Goal: Task Accomplishment & Management: Use online tool/utility

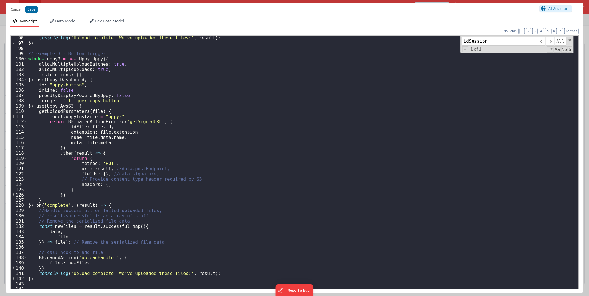
scroll to position [498, 0]
click at [13, 11] on button "Cancel" at bounding box center [16, 10] width 16 height 8
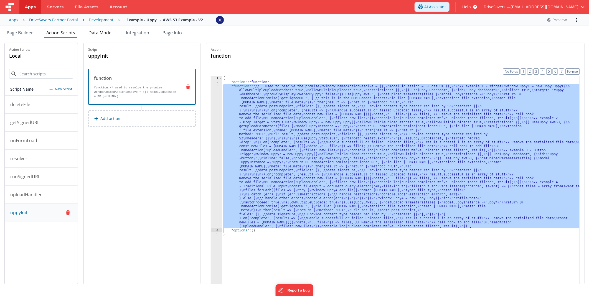
click at [97, 34] on span "Data Model" at bounding box center [100, 33] width 24 height 6
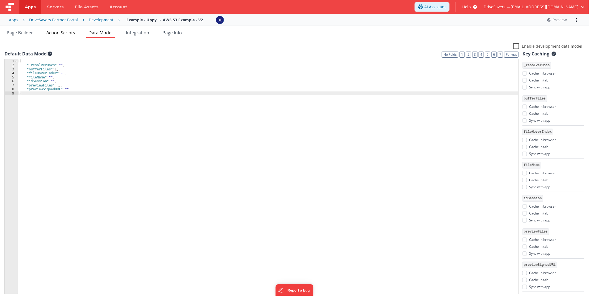
click at [70, 31] on span "Action Scripts" at bounding box center [60, 33] width 29 height 6
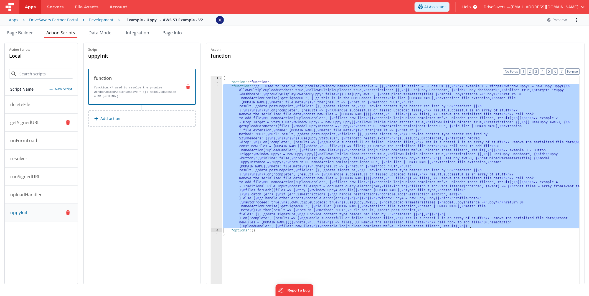
click at [54, 124] on button "getSignedURL" at bounding box center [41, 123] width 73 height 18
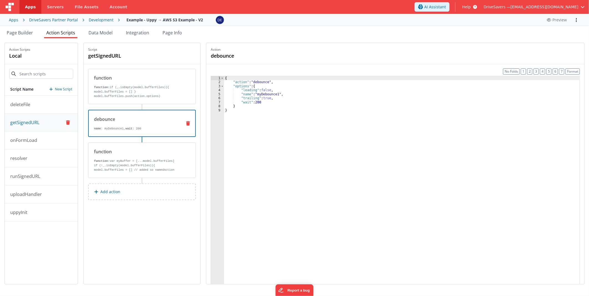
click at [171, 125] on div "debounce name : myDebounce1, wait : 200" at bounding box center [133, 123] width 89 height 15
click at [154, 167] on p "if (!_.isEmpty(model.bufferFiles)){ model.bufferFiles = [] // added so namedAct…" at bounding box center [136, 174] width 84 height 22
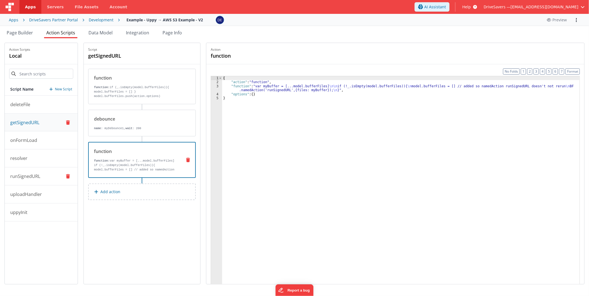
click at [32, 175] on p "runSignedURL" at bounding box center [23, 176] width 33 height 7
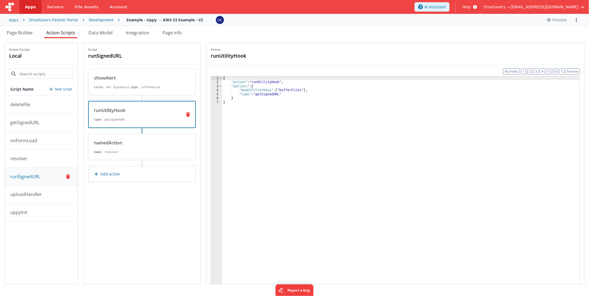
click at [150, 116] on div "runUtilityHook type : getSignedURL" at bounding box center [133, 114] width 89 height 15
click at [38, 218] on button "uppyInit" at bounding box center [41, 213] width 73 height 18
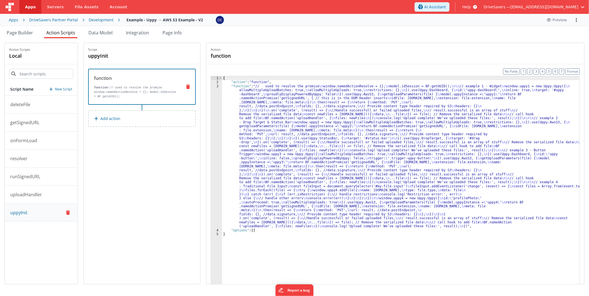
click at [293, 113] on div "{ "action" : "function" , "function" : "// used to resolve the promise \n windo…" at bounding box center [400, 192] width 357 height 233
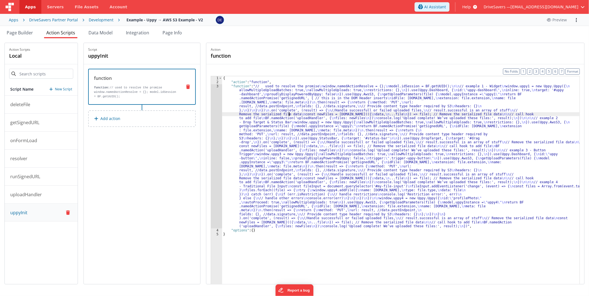
click at [222, 119] on div "3" at bounding box center [216, 156] width 11 height 144
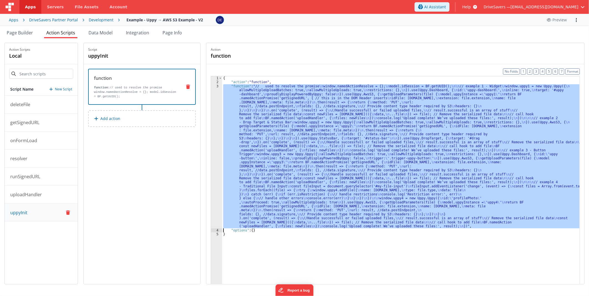
click at [220, 115] on div "3" at bounding box center [216, 156] width 11 height 144
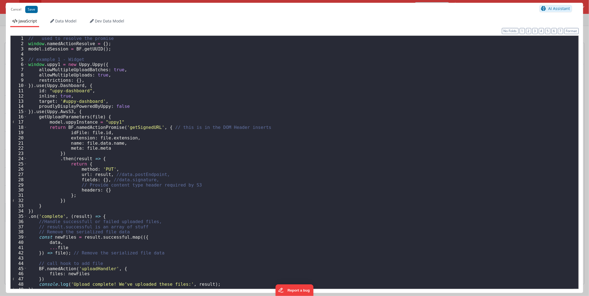
scroll to position [0, 0]
click at [99, 65] on div "// used to resolve the promise window . namedActionResolve = { } ; model . idSe…" at bounding box center [300, 167] width 547 height 263
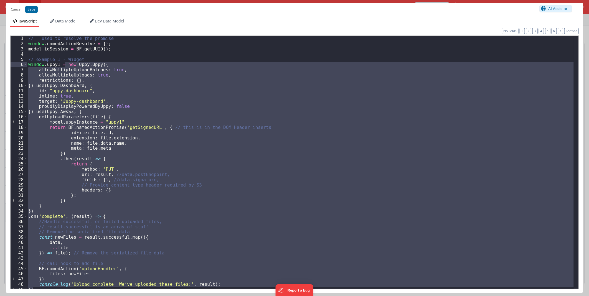
drag, startPoint x: 35, startPoint y: 179, endPoint x: 64, endPoint y: 64, distance: 118.6
click at [64, 64] on div "// used to resolve the promise window . namedActionResolve = { } ; model . idSe…" at bounding box center [300, 167] width 547 height 263
click at [220, 154] on div "// used to resolve the promise window . namedActionResolve = { } ; model . idSe…" at bounding box center [300, 162] width 547 height 253
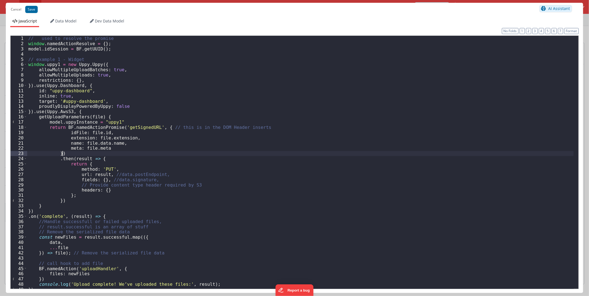
click at [134, 173] on div "// used to resolve the promise window . namedActionResolve = { } ; model . idSe…" at bounding box center [300, 167] width 547 height 263
click at [28, 10] on button "Save" at bounding box center [31, 9] width 12 height 7
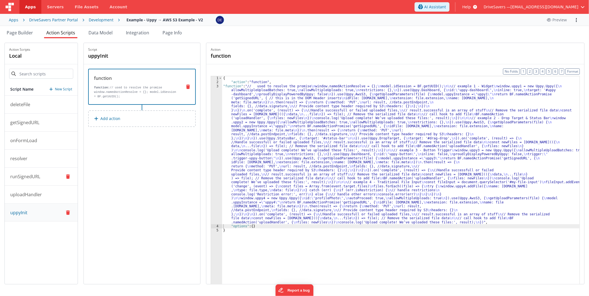
click at [50, 181] on button "runSignedURL" at bounding box center [41, 177] width 73 height 18
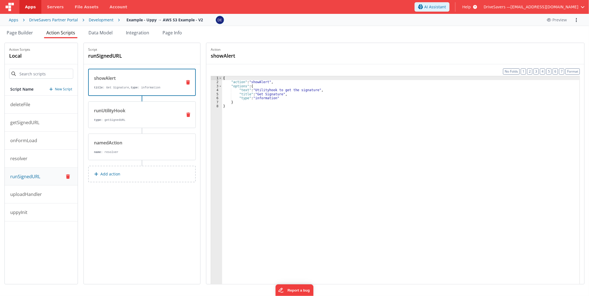
click at [149, 116] on div "runUtilityHook type : getSignedURL" at bounding box center [132, 114] width 89 height 15
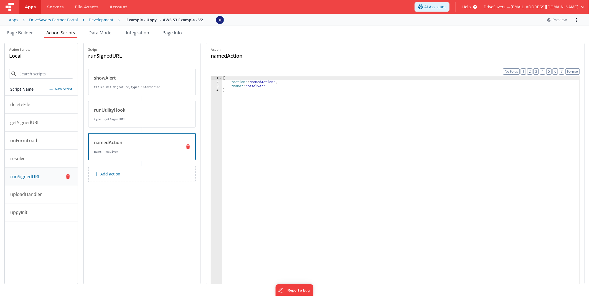
click at [136, 144] on div "namedAction" at bounding box center [135, 142] width 83 height 7
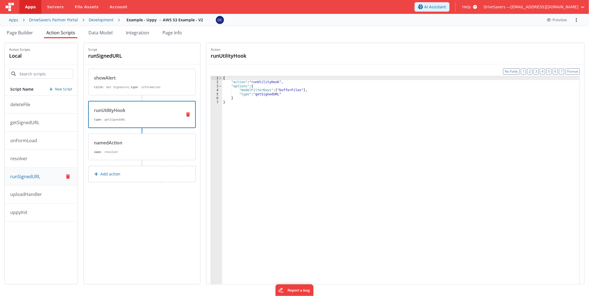
click at [135, 120] on p "type : getSignedURL" at bounding box center [135, 120] width 83 height 4
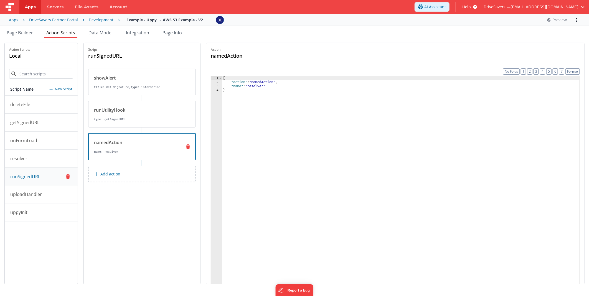
click at [133, 140] on div "namedAction" at bounding box center [135, 142] width 83 height 7
click at [24, 157] on p "resolver" at bounding box center [17, 158] width 21 height 7
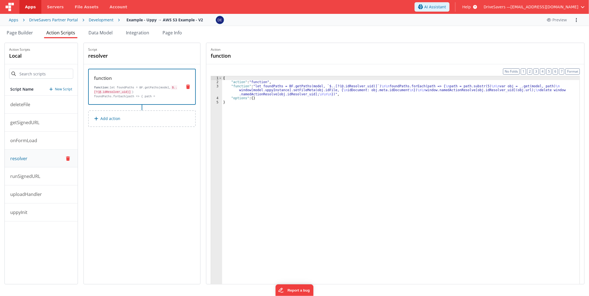
click at [265, 92] on div "{ "action" : "function" , "function" : "let foundPaths = BF.getPaths(model, `$.…" at bounding box center [400, 192] width 357 height 233
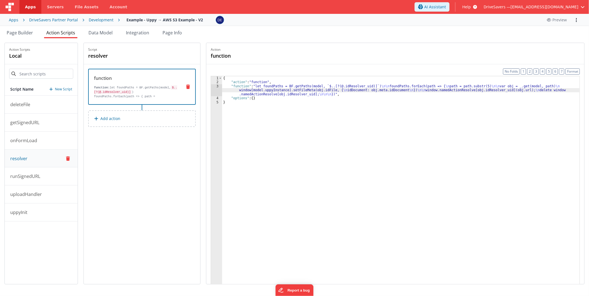
click at [216, 89] on div "3" at bounding box center [216, 90] width 11 height 12
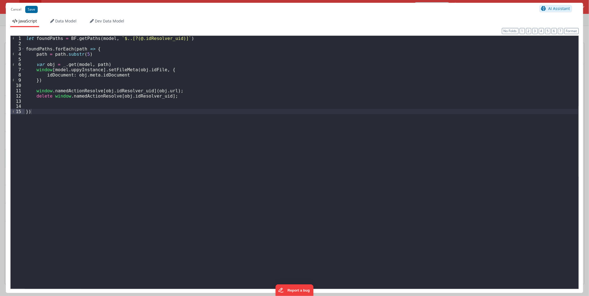
click at [216, 89] on div "let foundPaths = BF . getPaths ( model , ` $..[?(@.idResolver_uid)] ` ) foundPa…" at bounding box center [302, 167] width 554 height 263
click at [17, 7] on button "Cancel" at bounding box center [16, 10] width 16 height 8
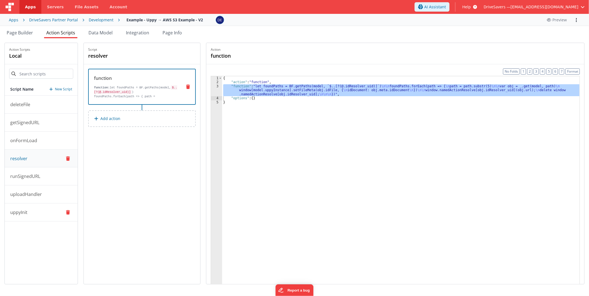
click at [43, 209] on button "uppyInit" at bounding box center [41, 213] width 73 height 18
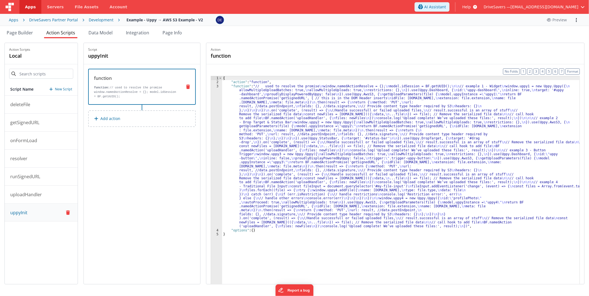
click at [270, 101] on div "{ "action" : "function" , "function" : "// used to resolve the promise \n windo…" at bounding box center [400, 192] width 357 height 233
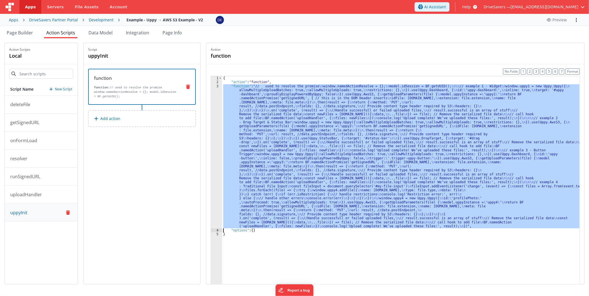
click at [217, 104] on div "3" at bounding box center [216, 156] width 11 height 144
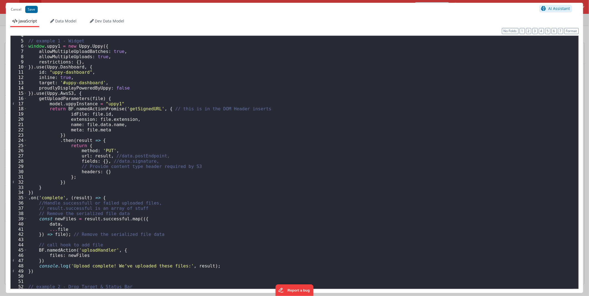
scroll to position [18, 0]
click at [121, 141] on div "// example 1 - Widget window . uppy1 = new Uppy . Uppy ({ allowMultipleUploadBa…" at bounding box center [300, 164] width 547 height 263
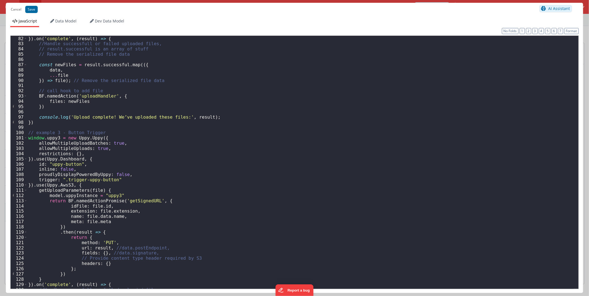
scroll to position [424, 0]
drag, startPoint x: 106, startPoint y: 117, endPoint x: 227, endPoint y: 119, distance: 121.7
click at [227, 119] on div "target : '#drag-drop' , }) . on ( 'complete' , ( result ) => { //Handle success…" at bounding box center [300, 162] width 547 height 263
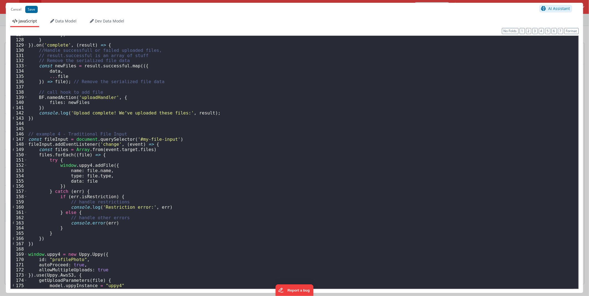
scroll to position [700, 0]
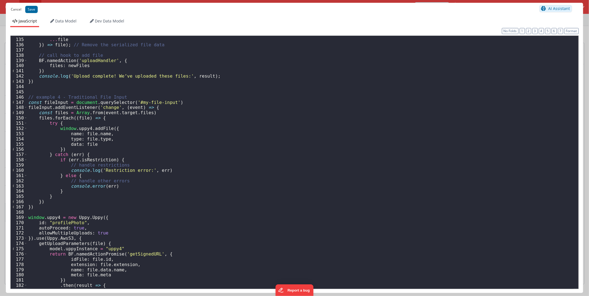
click at [16, 10] on button "Cancel" at bounding box center [16, 10] width 16 height 8
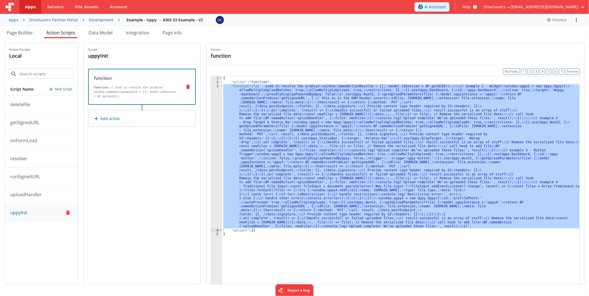
click at [471, 9] on span "Help" at bounding box center [466, 7] width 9 height 6
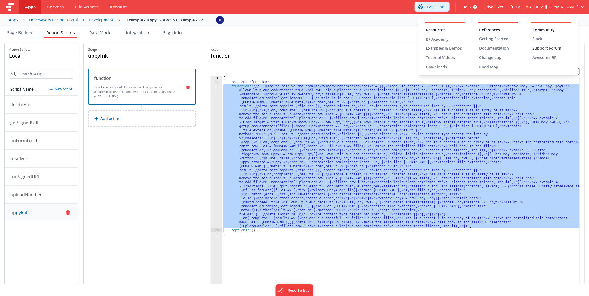
click at [543, 46] on div "Support Forum" at bounding box center [551, 48] width 39 height 6
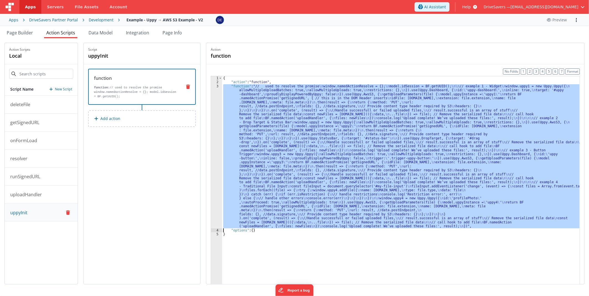
click at [309, 103] on div "{ "action" : "function" , "function" : "// used to resolve the promise \n windo…" at bounding box center [400, 188] width 357 height 225
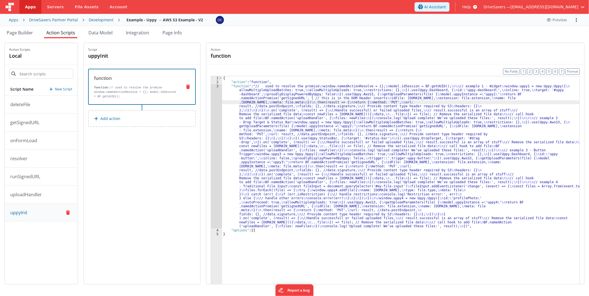
click at [218, 114] on div "3" at bounding box center [216, 156] width 11 height 144
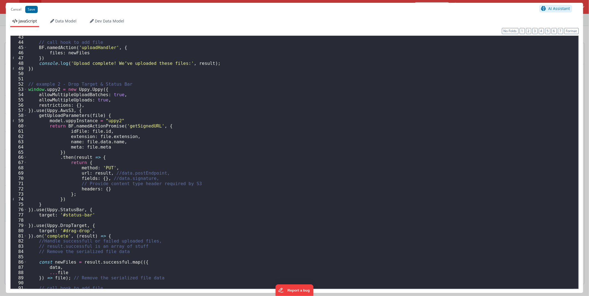
scroll to position [129, 0]
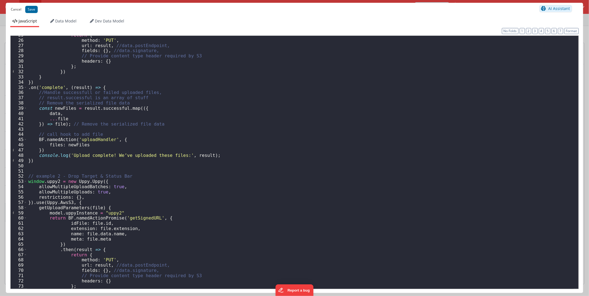
click at [17, 8] on button "Cancel" at bounding box center [16, 10] width 16 height 8
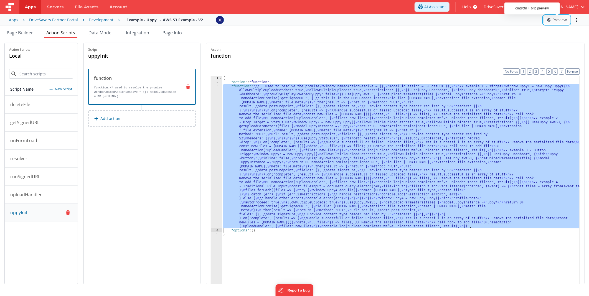
click at [551, 21] on icon at bounding box center [550, 20] width 6 height 4
click at [549, 20] on icon at bounding box center [550, 20] width 6 height 4
click at [259, 113] on div "{ "action" : "function" , "function" : "// used to resolve the promise \n windo…" at bounding box center [400, 188] width 357 height 225
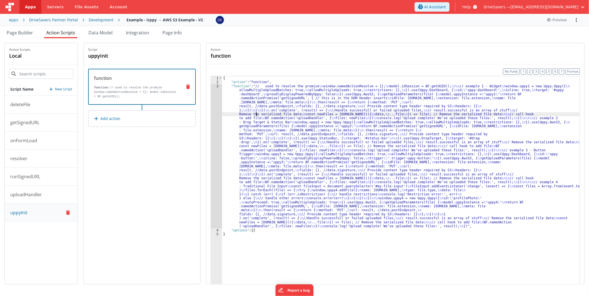
click at [222, 120] on div "3" at bounding box center [216, 156] width 11 height 144
click at [219, 119] on div "3" at bounding box center [216, 156] width 11 height 144
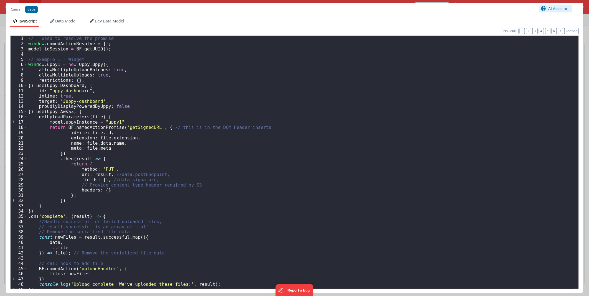
click at [55, 78] on div "// used to resolve the promise window . namedActionResolve = { } ; model . idSe…" at bounding box center [300, 167] width 547 height 263
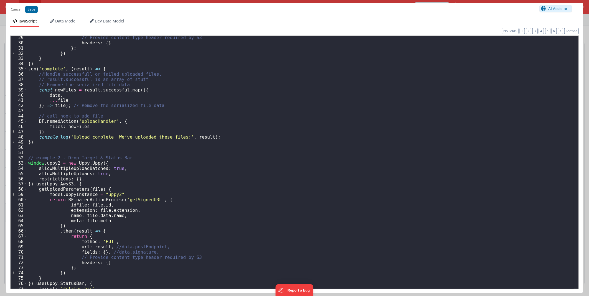
scroll to position [221, 0]
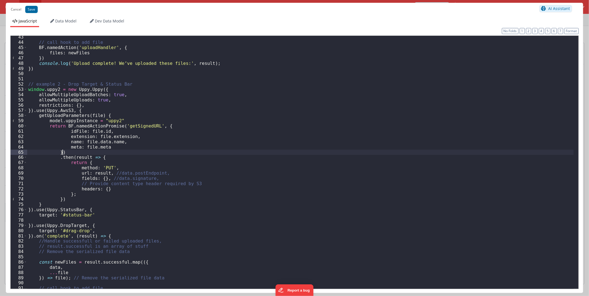
click at [334, 154] on div "// call hook to add file BF . namedAction ( 'uploadHandler' , { files : newFile…" at bounding box center [300, 165] width 547 height 263
click at [105, 90] on div "// call hook to add file BF . namedAction ( 'uploadHandler' , { files : newFile…" at bounding box center [300, 165] width 547 height 263
click at [152, 153] on div "// call hook to add file BF . namedAction ( 'uploadHandler' , { files : newFile…" at bounding box center [300, 165] width 547 height 263
click at [110, 92] on div "// call hook to add file BF . namedAction ( 'uploadHandler' , { files : newFile…" at bounding box center [300, 165] width 547 height 263
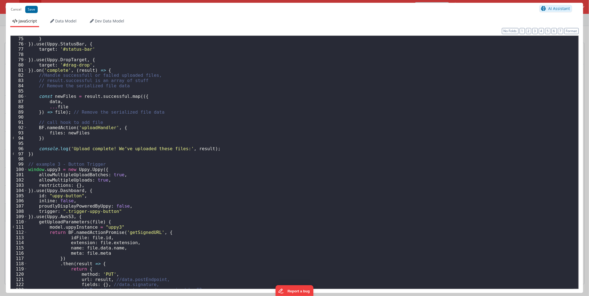
scroll to position [332, 0]
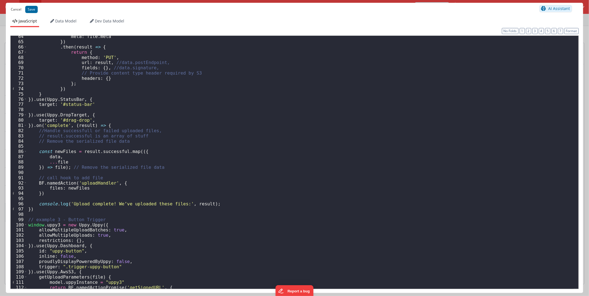
click at [15, 7] on button "Cancel" at bounding box center [16, 10] width 16 height 8
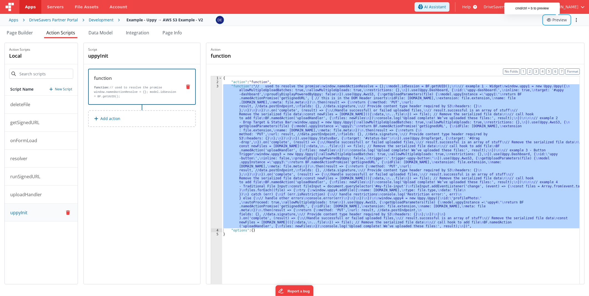
click at [550, 21] on icon at bounding box center [550, 20] width 6 height 4
click at [307, 53] on div "Action function" at bounding box center [395, 53] width 369 height 12
click at [337, 107] on div "{ "action" : "function" , "function" : "// used to resolve the promise \n windo…" at bounding box center [400, 188] width 357 height 225
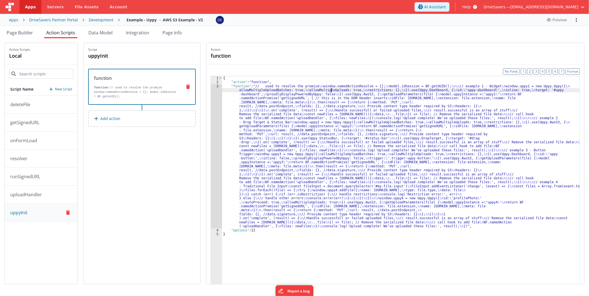
click at [334, 92] on div "{ "action" : "function" , "function" : "// used to resolve the promise \n windo…" at bounding box center [400, 192] width 357 height 233
click at [298, 167] on div "{ "action" : "function" , "function" : "// used to resolve the promise \n windo…" at bounding box center [400, 192] width 357 height 233
click at [222, 149] on div "3" at bounding box center [216, 156] width 11 height 144
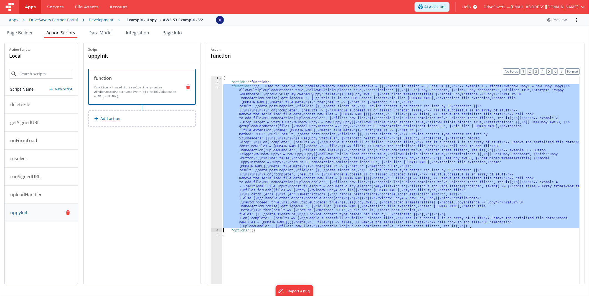
click at [219, 146] on div "3" at bounding box center [216, 156] width 11 height 144
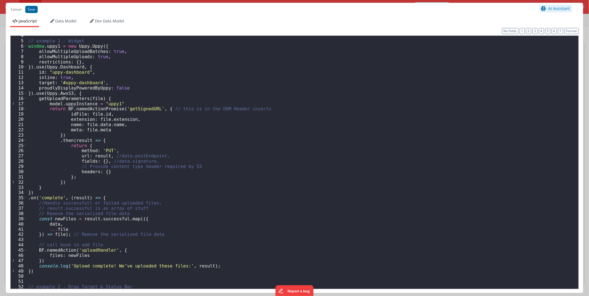
scroll to position [18, 0]
click at [91, 100] on div "// example 1 - Widget window . uppy1 = new Uppy . Uppy ({ allowMultipleUploadBa…" at bounding box center [300, 164] width 547 height 263
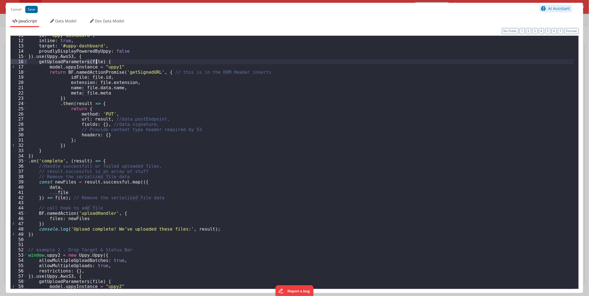
scroll to position [73, 0]
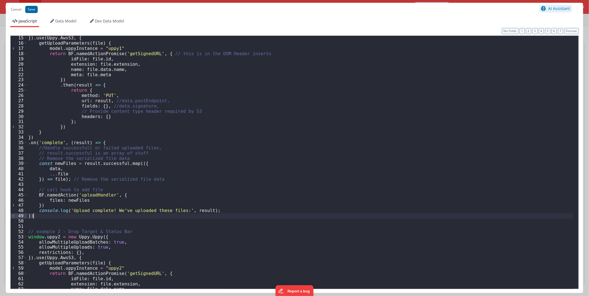
click at [40, 214] on div "}) . use ( Uppy . AwsS3 , { getUploadParameters ( file ) { model . uppyInstance…" at bounding box center [300, 166] width 547 height 263
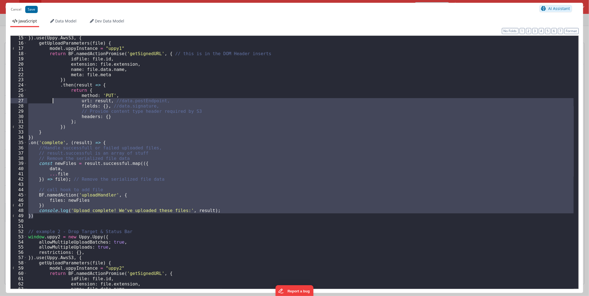
scroll to position [0, 0]
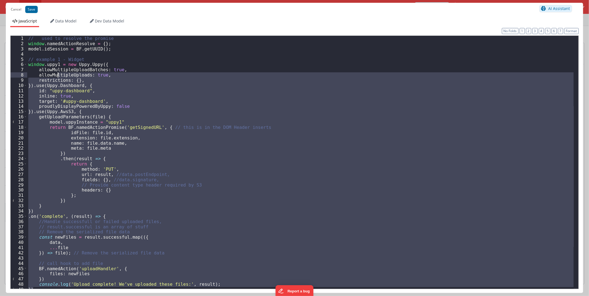
drag, startPoint x: 41, startPoint y: 215, endPoint x: 57, endPoint y: 75, distance: 140.4
click at [57, 75] on div "// used to resolve the promise window . namedActionResolve = { } ; model . idSe…" at bounding box center [300, 167] width 547 height 263
click at [104, 53] on div "// used to resolve the promise window . namedActionResolve = { } ; model . idSe…" at bounding box center [300, 167] width 547 height 263
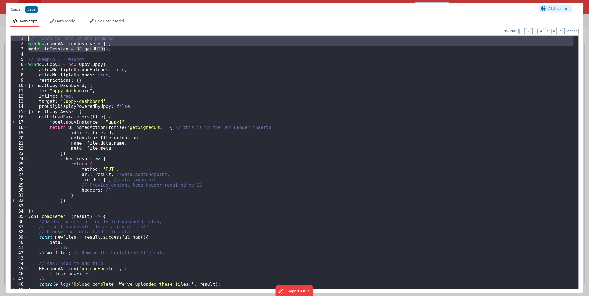
drag, startPoint x: 111, startPoint y: 50, endPoint x: -1, endPoint y: 3, distance: 122.1
click at [0, 3] on html "Cancel Save AI Assistant JavaScript Data Model Dev Data Model Format 7 6 5 4 3 …" at bounding box center [294, 148] width 589 height 296
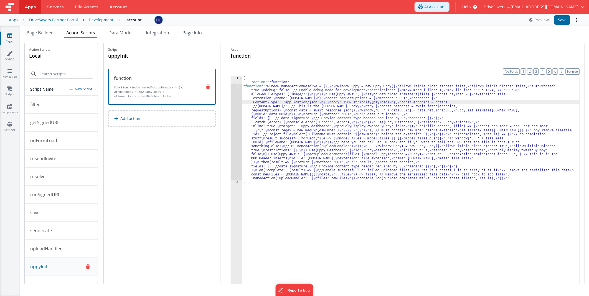
click at [240, 109] on div "3" at bounding box center [236, 132] width 11 height 96
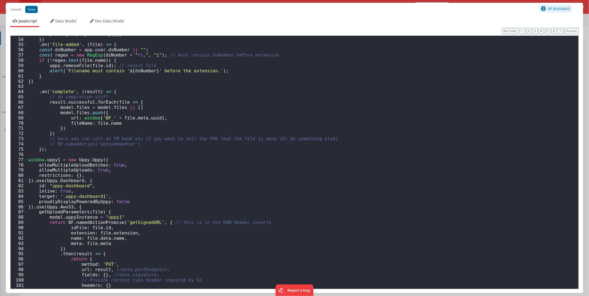
scroll to position [313, 0]
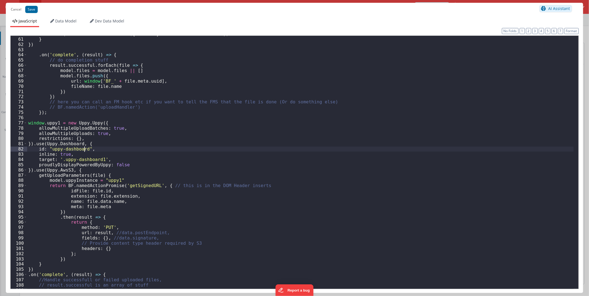
click at [84, 149] on div "alert ( ` Filename must contain ' ${ dsNumber } ' before the extension. ` ) ; }…" at bounding box center [300, 162] width 547 height 263
click at [82, 161] on div "alert ( ` Filename must contain ' ${ dsNumber } ' before the extension. ` ) ; }…" at bounding box center [300, 162] width 547 height 263
drag, startPoint x: 82, startPoint y: 161, endPoint x: 70, endPoint y: 161, distance: 11.9
click at [70, 161] on div "alert ( ` Filename must contain ' ${ dsNumber } ' before the extension. ` ) ; }…" at bounding box center [300, 162] width 547 height 263
click at [28, 11] on button "Save" at bounding box center [31, 9] width 12 height 7
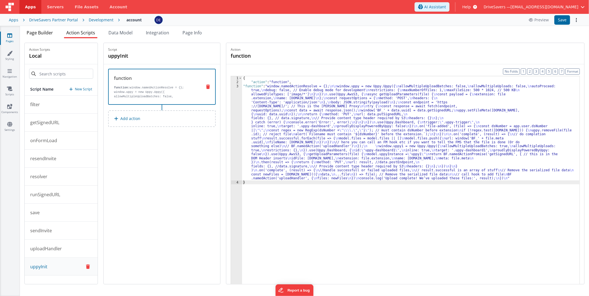
click at [47, 32] on span "Page Builder" at bounding box center [40, 33] width 26 height 6
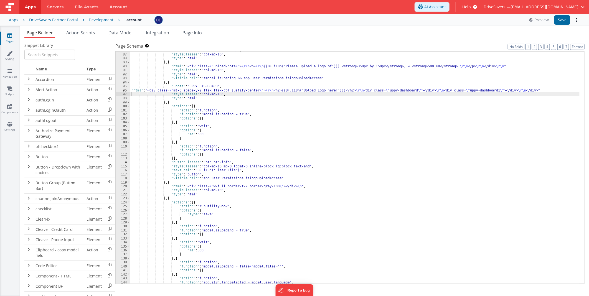
click at [256, 92] on div ""html" : "<div class= \" bg-white mt-4 ml-4 w-96 border shadow-sm rounded-lg p-…" at bounding box center [354, 164] width 449 height 248
click at [560, 23] on button "Save" at bounding box center [562, 19] width 16 height 9
click at [86, 31] on span "Action Scripts" at bounding box center [80, 33] width 29 height 6
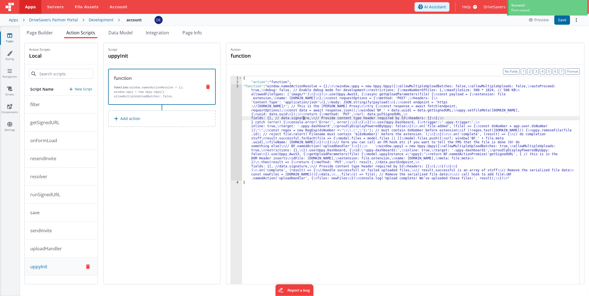
click at [306, 118] on div "{ "action" : "function" , "function" : "window.namedActionResolve = {}; \n\n wi…" at bounding box center [410, 192] width 337 height 233
click at [239, 116] on div "3" at bounding box center [236, 132] width 11 height 96
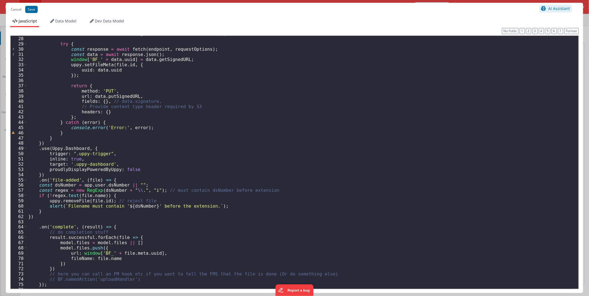
scroll to position [86, 0]
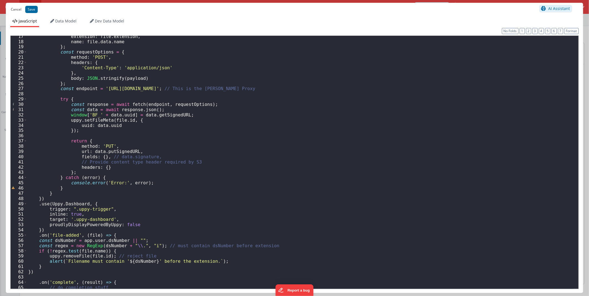
click at [17, 10] on button "Cancel" at bounding box center [16, 10] width 16 height 8
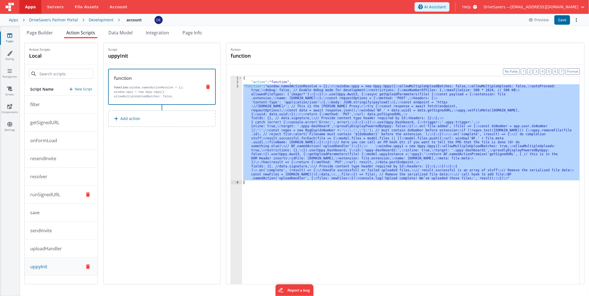
click at [60, 198] on button "runSignedURL" at bounding box center [61, 195] width 73 height 18
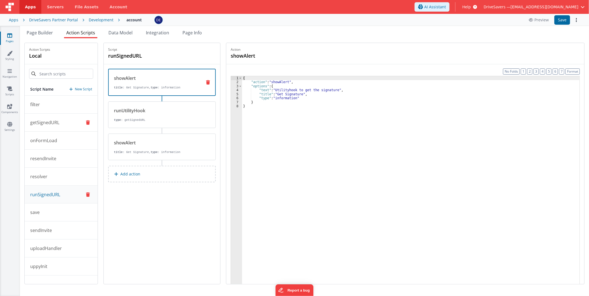
click at [50, 119] on p "getSignedURL" at bounding box center [43, 122] width 32 height 7
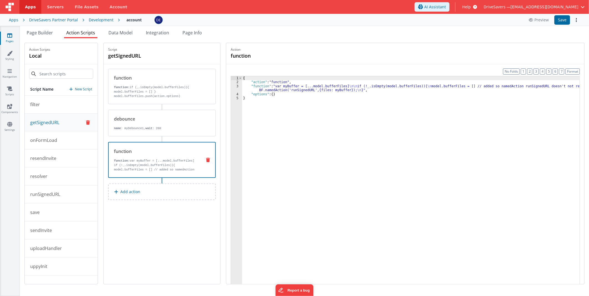
click at [168, 159] on p "function: var myBuffer = [...model.bufferFiles]" at bounding box center [155, 161] width 83 height 4
click at [54, 198] on button "runSignedURL" at bounding box center [61, 195] width 73 height 18
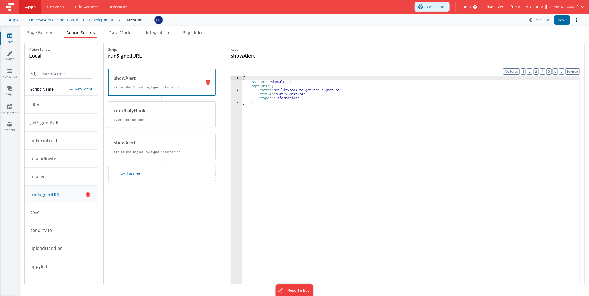
drag, startPoint x: 167, startPoint y: 117, endPoint x: 158, endPoint y: 131, distance: 16.9
click at [167, 118] on p "type : getSignedURL" at bounding box center [156, 120] width 84 height 4
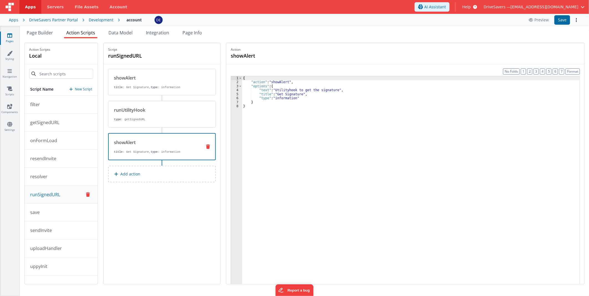
click at [153, 151] on strong "type" at bounding box center [154, 151] width 7 height 3
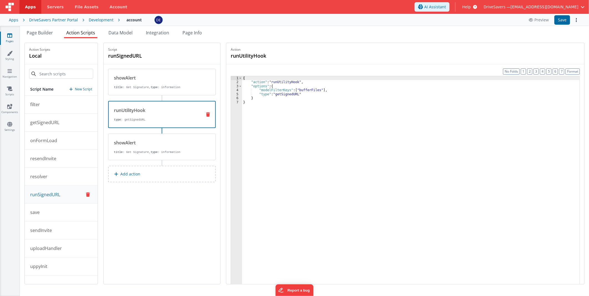
click at [159, 117] on div "runUtilityHook type : getSignedURL" at bounding box center [153, 114] width 89 height 15
click at [153, 88] on strong "type" at bounding box center [154, 87] width 7 height 3
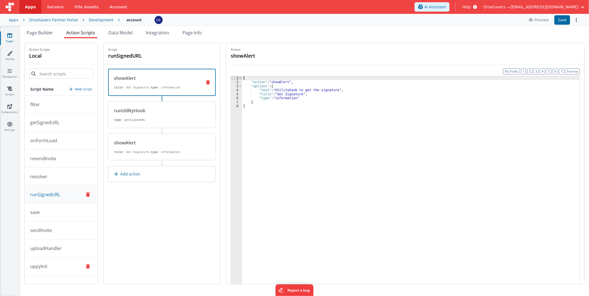
click at [42, 262] on button "uppyInit" at bounding box center [61, 267] width 73 height 18
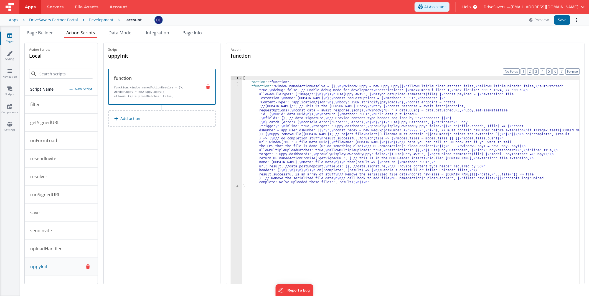
click at [387, 119] on div "{ "action" : "function" , "function" : "window.namedActionResolve = {}; \n\n wi…" at bounding box center [410, 192] width 337 height 233
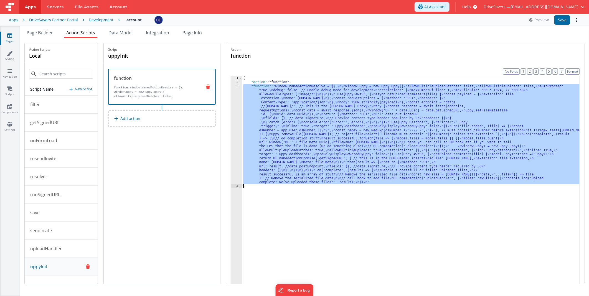
click at [236, 108] on div "3" at bounding box center [236, 134] width 11 height 100
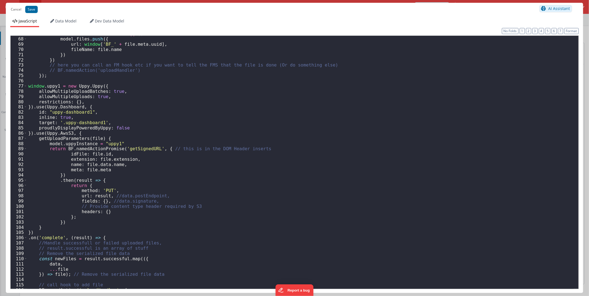
scroll to position [350, 0]
click at [123, 149] on div "model . files = model . files || [ ] model . files . push ({ url : window [ 'BF…" at bounding box center [300, 162] width 547 height 263
click at [105, 143] on div "model . files = model . files || [ ] model . files . push ({ url : window [ 'BF…" at bounding box center [300, 162] width 547 height 263
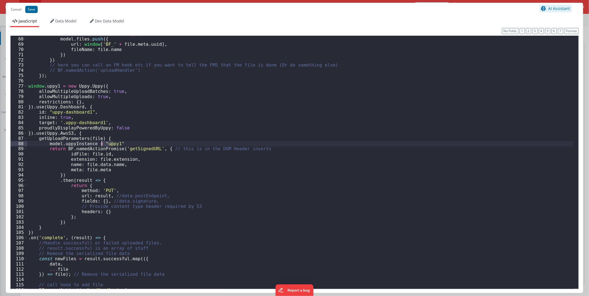
click at [142, 148] on div "model . files = model . files || [ ] model . files . push ({ url : window [ 'BF…" at bounding box center [300, 162] width 547 height 263
click at [11, 10] on button "Cancel" at bounding box center [16, 10] width 16 height 8
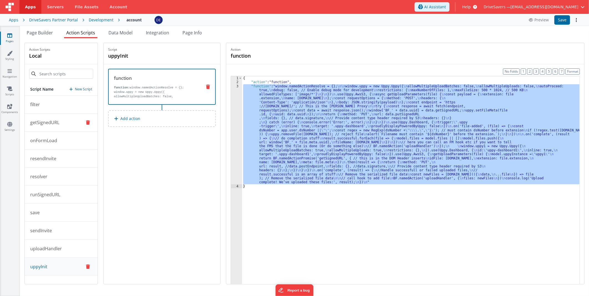
click at [49, 128] on button "getSignedURL" at bounding box center [61, 123] width 73 height 18
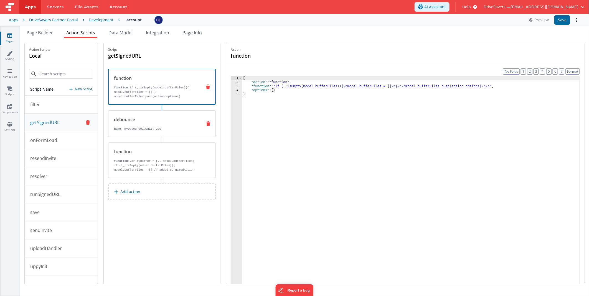
click at [126, 132] on div "debounce name : myDebounce1, wait : 200" at bounding box center [162, 123] width 108 height 27
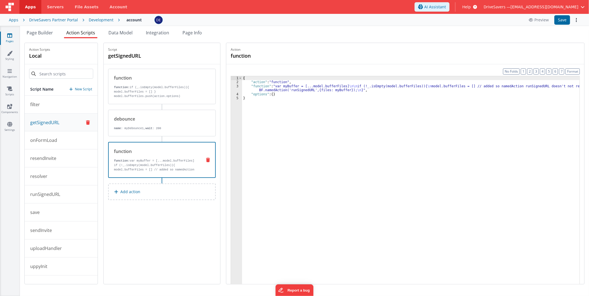
click at [150, 154] on div "function function: var myBuffer = [...model.bufferFiles] if (!_.isEmpty(model.b…" at bounding box center [153, 160] width 89 height 24
click at [146, 189] on button "Add action" at bounding box center [162, 192] width 108 height 17
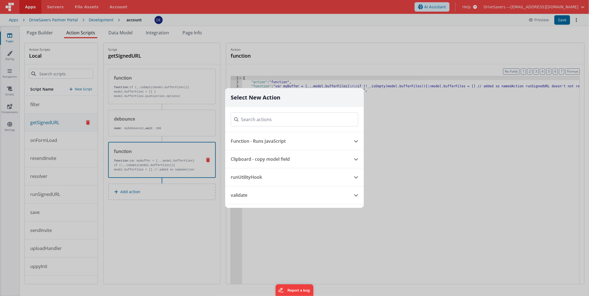
click at [268, 118] on input at bounding box center [295, 120] width 128 height 14
type input "alert"
click at [253, 141] on button "Alert Action" at bounding box center [286, 141] width 123 height 18
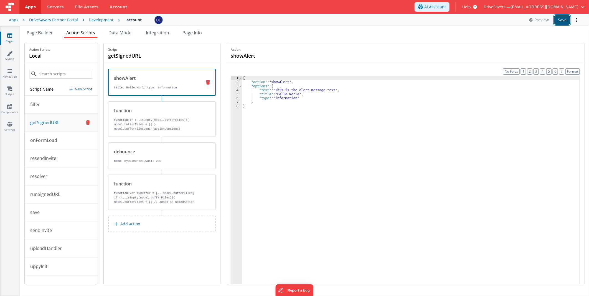
click at [560, 21] on button "Save" at bounding box center [562, 19] width 16 height 9
click at [54, 263] on button "uppyInit" at bounding box center [61, 267] width 73 height 18
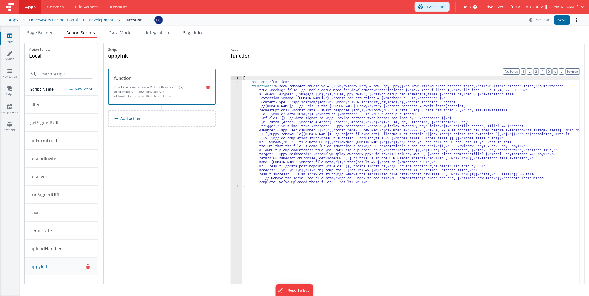
click at [317, 101] on div "{ "action" : "function" , "function" : "window.namedActionResolve = {}; \n\n wi…" at bounding box center [410, 192] width 337 height 233
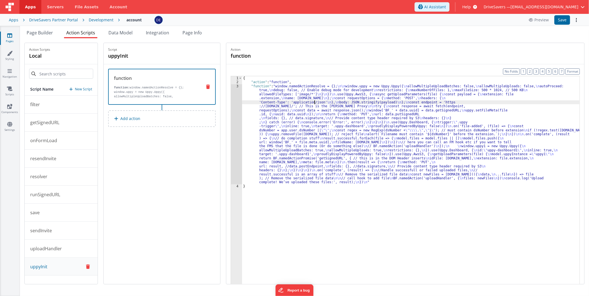
click at [239, 117] on div "3" at bounding box center [236, 134] width 11 height 100
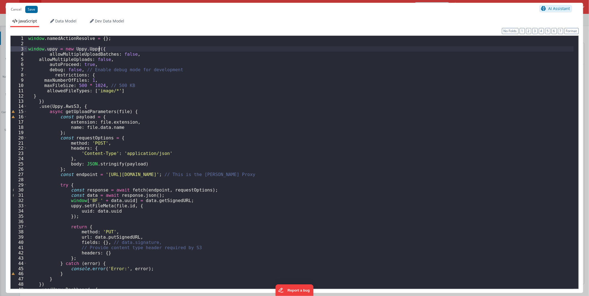
click at [105, 48] on div "window . namedActionResolve = { } ; window . uppy = new Uppy . Uppy ({ allowMul…" at bounding box center [300, 167] width 547 height 263
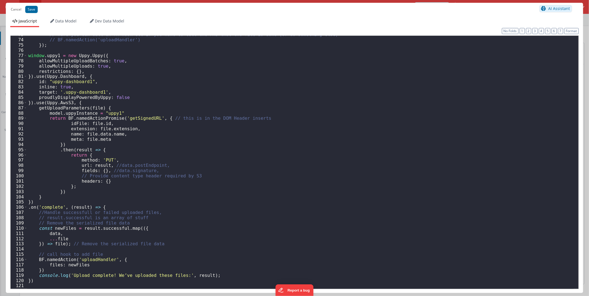
scroll to position [381, 0]
click at [46, 278] on div "// here you can call an FM hook etc if you want to tell the FMS that the file i…" at bounding box center [300, 163] width 547 height 263
drag, startPoint x: 37, startPoint y: 276, endPoint x: 206, endPoint y: 274, distance: 169.7
click at [206, 274] on div "// here you can call an FM hook etc if you want to tell the FMS that the file i…" at bounding box center [300, 163] width 547 height 263
click at [123, 112] on div "// here you can call an FM hook etc if you want to tell the FMS that the file i…" at bounding box center [300, 163] width 547 height 263
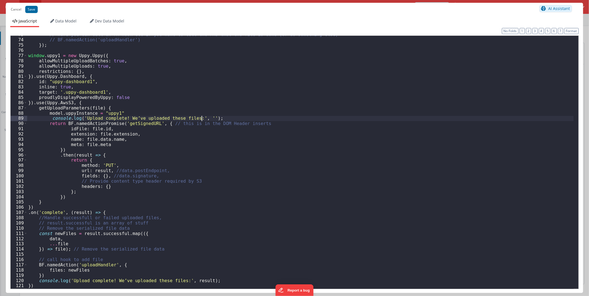
click at [177, 118] on div "// here you can call an FM hook etc if you want to tell the FMS that the file i…" at bounding box center [300, 163] width 547 height 263
drag, startPoint x: 177, startPoint y: 118, endPoint x: 92, endPoint y: 117, distance: 85.4
click at [92, 117] on div "// here you can call an FM hook etc if you want to tell the FMS that the file i…" at bounding box center [300, 163] width 547 height 263
click at [34, 9] on button "Save" at bounding box center [31, 9] width 12 height 7
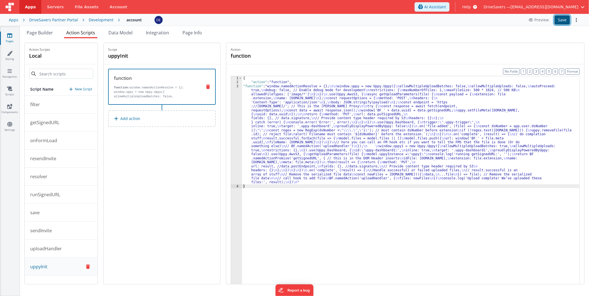
click at [560, 21] on button "Save" at bounding box center [562, 19] width 16 height 9
click at [285, 139] on div "{ "action" : "function" , "function" : "window.namedActionResolve = {}; \n\n wi…" at bounding box center [410, 192] width 337 height 233
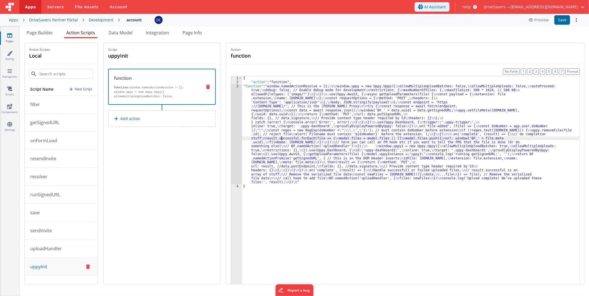
click at [239, 124] on div "3" at bounding box center [236, 134] width 11 height 100
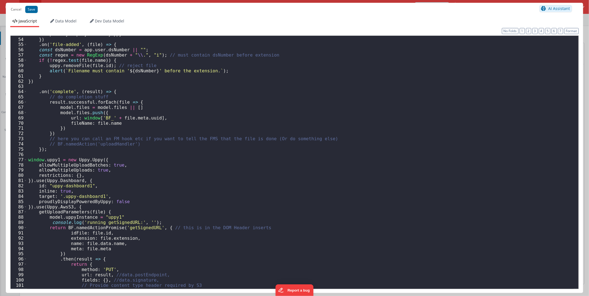
scroll to position [313, 0]
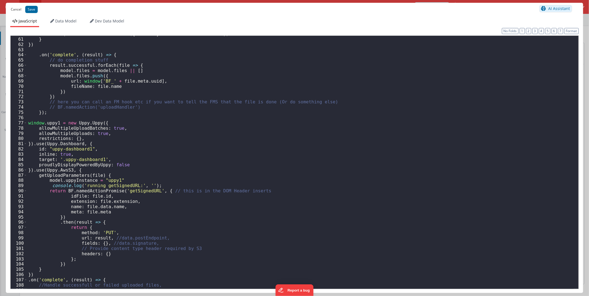
click at [17, 10] on button "Cancel" at bounding box center [16, 10] width 16 height 8
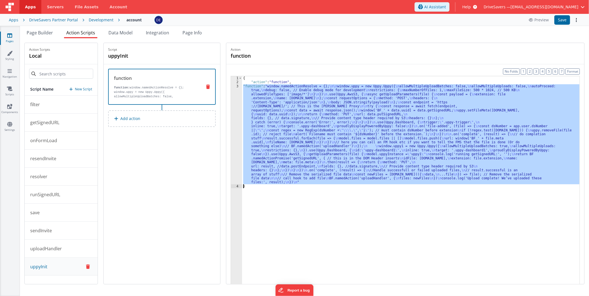
click at [316, 126] on div "{ "action" : "function" , "function" : "window.namedActionResolve = {}; \n\n wi…" at bounding box center [410, 188] width 337 height 225
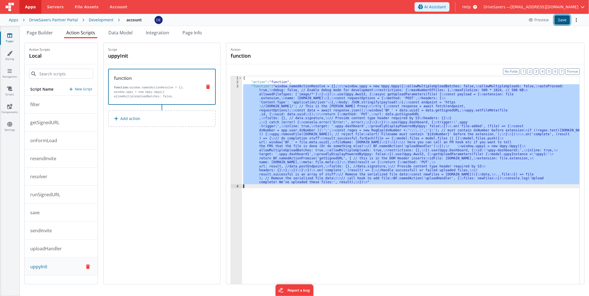
click at [562, 21] on button "Save" at bounding box center [562, 19] width 16 height 9
click at [241, 128] on div "3" at bounding box center [236, 134] width 11 height 100
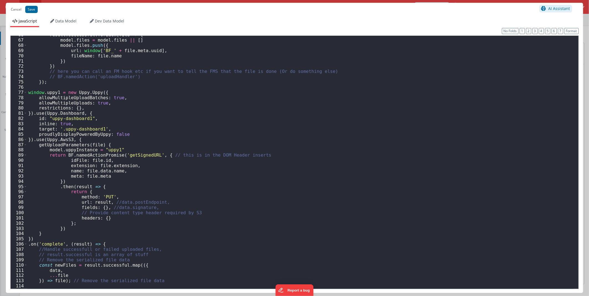
scroll to position [344, 0]
click at [55, 88] on div "result . successful . forEach ( file => { model . files = model . files || [ ] …" at bounding box center [300, 163] width 547 height 263
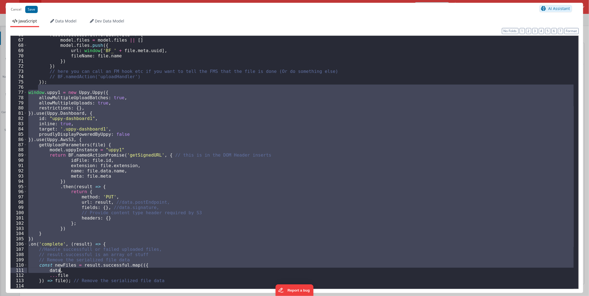
scroll to position [381, 0]
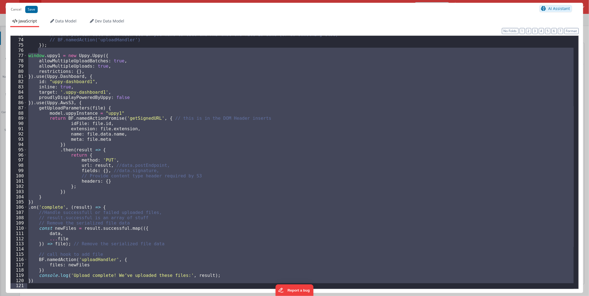
drag, startPoint x: 54, startPoint y: 88, endPoint x: 217, endPoint y: 309, distance: 275.1
click at [217, 296] on html "Cancel Save AI Assistant JavaScript Data Model Dev Data Model Format 7 6 5 4 3 …" at bounding box center [294, 148] width 589 height 296
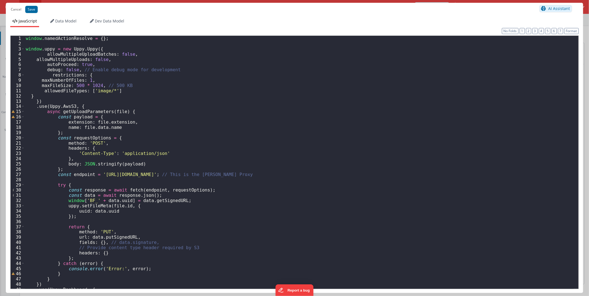
scroll to position [0, 0]
click at [32, 9] on button "Save" at bounding box center [31, 9] width 12 height 7
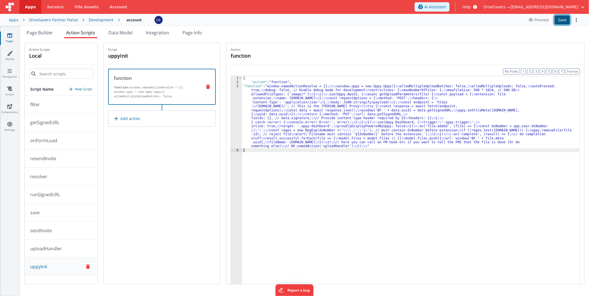
click at [559, 19] on button "Save" at bounding box center [562, 19] width 16 height 9
click at [39, 32] on span "Page Builder" at bounding box center [40, 33] width 26 height 6
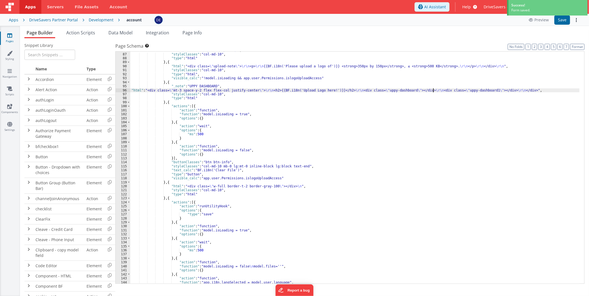
click at [433, 89] on div ""html" : "<div class= \" bg-white mt-4 ml-4 w-96 border shadow-sm rounded-lg p-…" at bounding box center [354, 164] width 449 height 248
click at [119, 89] on div "96" at bounding box center [123, 90] width 15 height 4
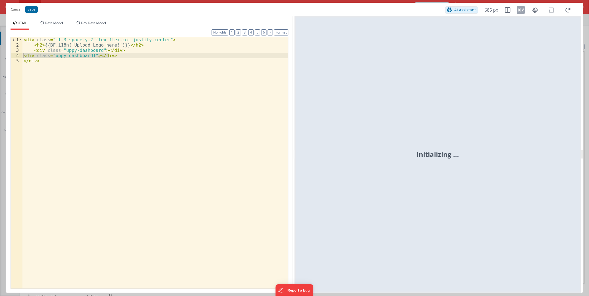
drag, startPoint x: 114, startPoint y: 55, endPoint x: 19, endPoint y: 56, distance: 95.1
click at [19, 56] on div "1 2 3 4 5 < div class = "mt-3 space-y-2 flex flex-col justify-center" > < h2 > …" at bounding box center [150, 163] width 278 height 252
click at [25, 10] on div "Cancel Save" at bounding box center [225, 10] width 435 height 8
click at [33, 9] on button "Save" at bounding box center [31, 9] width 12 height 7
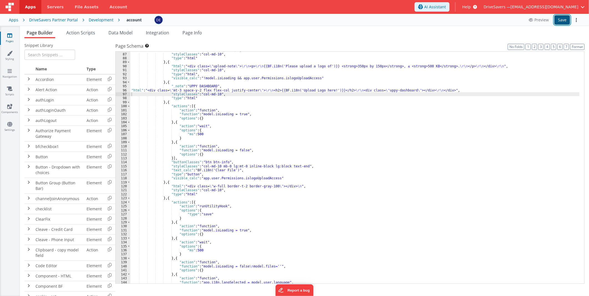
click at [560, 23] on button "Save" at bounding box center [562, 19] width 16 height 9
click at [97, 20] on div "Development" at bounding box center [101, 20] width 25 height 6
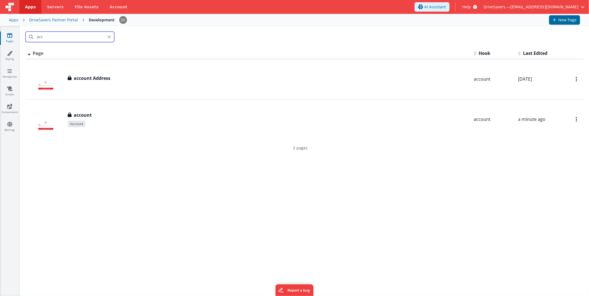
click at [90, 34] on input "acc" at bounding box center [70, 37] width 89 height 11
click at [189, 153] on div "Id Page Description Hook Last Edited FR_E1925CD3-20B0-2E4B-8F19-94191DDB1994 ac…" at bounding box center [305, 102] width 558 height 109
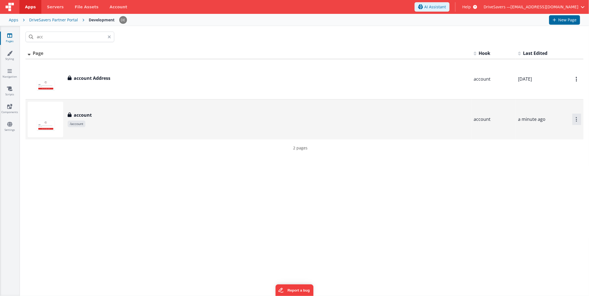
click at [572, 120] on button "Options" at bounding box center [576, 119] width 9 height 11
click at [547, 140] on link "Duplicate" at bounding box center [556, 142] width 49 height 11
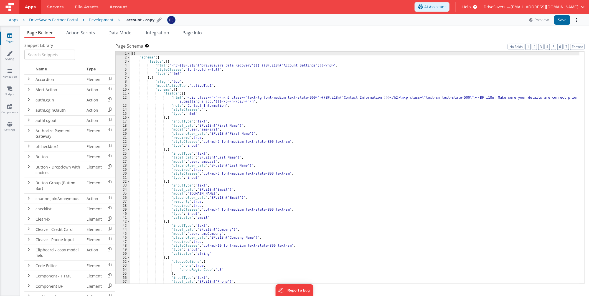
click at [138, 17] on div "account - copy" at bounding box center [144, 20] width 36 height 8
click at [143, 19] on h4 "account - copy" at bounding box center [140, 20] width 28 height 4
click at [140, 19] on input "account - copy" at bounding box center [153, 20] width 55 height 8
drag, startPoint x: 144, startPoint y: 19, endPoint x: 214, endPoint y: 19, distance: 70.4
click at [214, 19] on div "account - copy" at bounding box center [190, 20] width 128 height 8
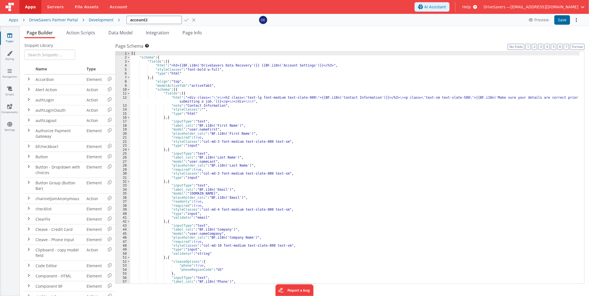
type input "account2"
click at [184, 20] on icon at bounding box center [186, 20] width 4 height 8
click at [557, 18] on button "Save" at bounding box center [562, 19] width 16 height 9
click at [101, 21] on div "Development" at bounding box center [101, 20] width 25 height 6
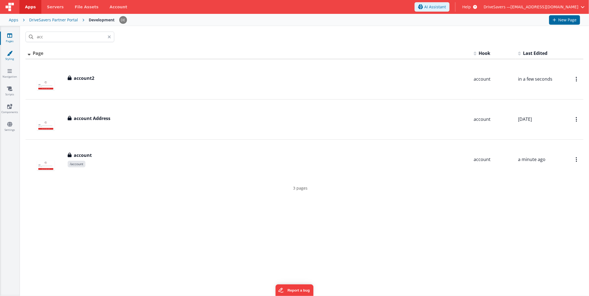
click at [10, 52] on icon at bounding box center [10, 53] width 6 height 6
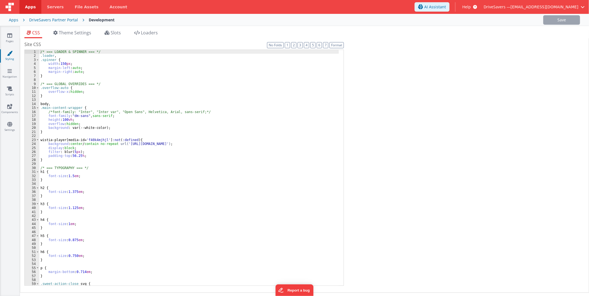
click at [12, 67] on div "Pages Styling Navigation Scripts Components Settings" at bounding box center [10, 161] width 20 height 270
click at [11, 70] on icon at bounding box center [9, 71] width 4 height 6
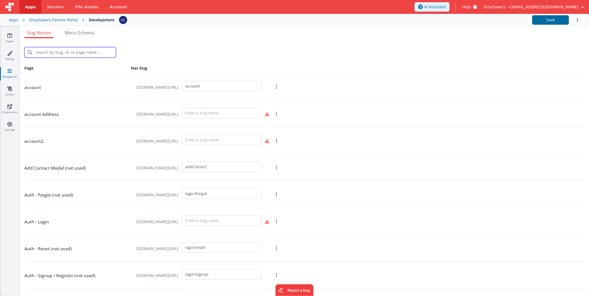
click at [73, 49] on input "text" at bounding box center [70, 52] width 92 height 11
click at [211, 89] on input "account" at bounding box center [222, 86] width 80 height 11
click at [205, 86] on input "account" at bounding box center [222, 86] width 80 height 11
click at [233, 137] on input "text" at bounding box center [222, 140] width 80 height 11
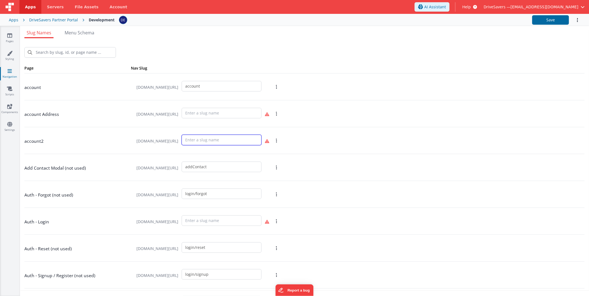
paste input "account"
type input "account2"
click at [281, 52] on div "New Slug" at bounding box center [304, 52] width 560 height 11
click at [544, 20] on button "Save" at bounding box center [550, 19] width 37 height 9
click at [7, 41] on link "Pages" at bounding box center [10, 38] width 20 height 11
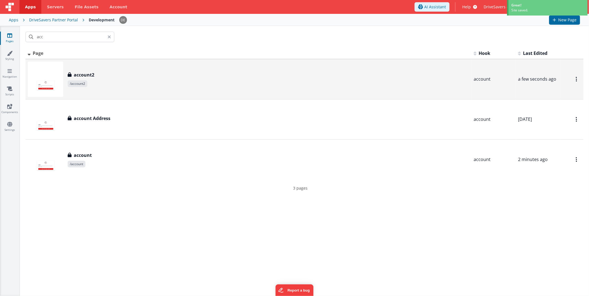
click at [114, 84] on span "/account2" at bounding box center [269, 83] width 402 height 7
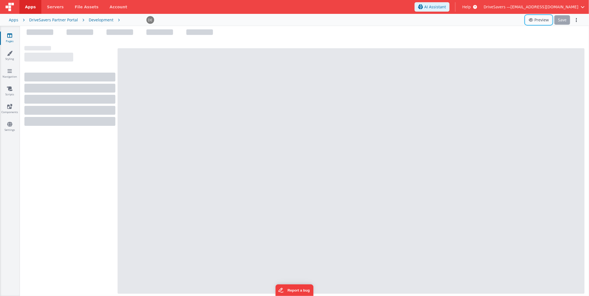
click at [534, 21] on icon at bounding box center [532, 20] width 6 height 4
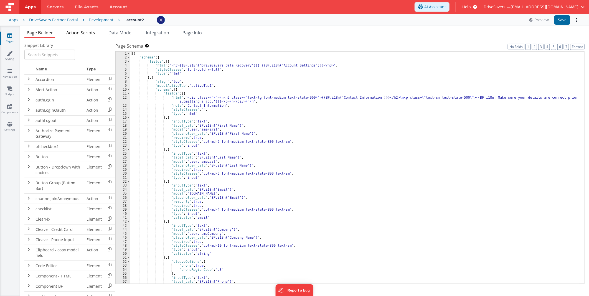
click at [90, 31] on span "Action Scripts" at bounding box center [80, 33] width 29 height 6
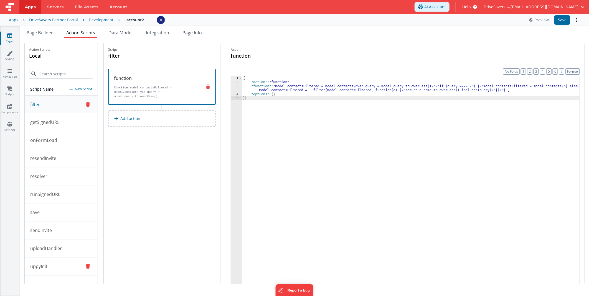
click at [63, 265] on button "uppyInit" at bounding box center [61, 267] width 73 height 18
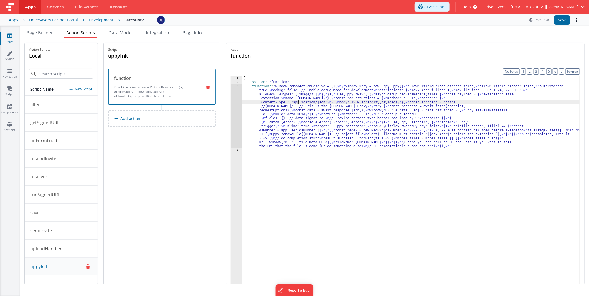
click at [301, 100] on div "{ "action" : "function" , "function" : "window.namedActionResolve = {}; \n\n wi…" at bounding box center [410, 192] width 337 height 233
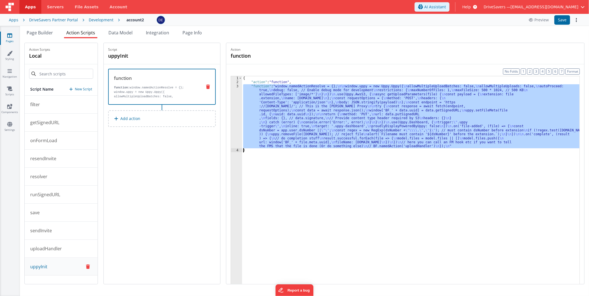
click at [238, 103] on div "3" at bounding box center [236, 116] width 11 height 64
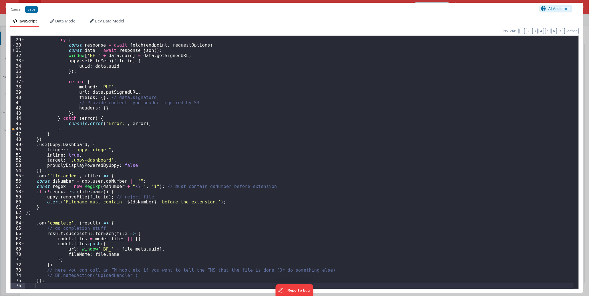
scroll to position [145, 0]
click at [68, 286] on div "try { const response = await fetch ( endpoint , requestOptions ) ; const data =…" at bounding box center [299, 163] width 549 height 263
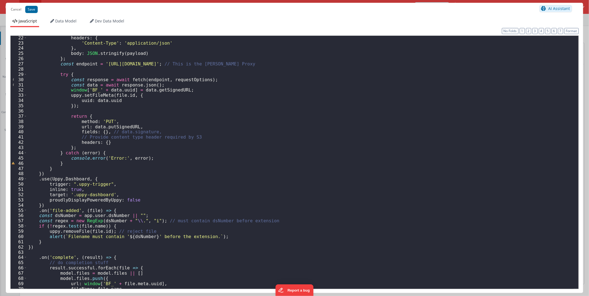
scroll to position [110, 0]
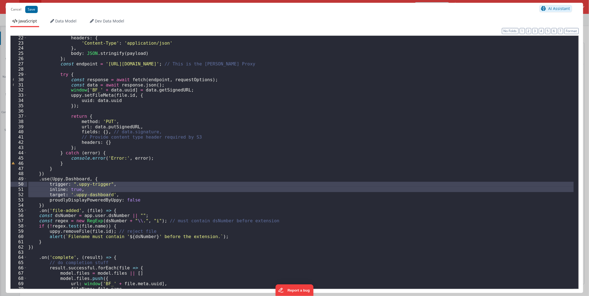
drag, startPoint x: 115, startPoint y: 195, endPoint x: 19, endPoint y: 184, distance: 97.1
click at [19, 185] on div "22 23 24 25 26 27 28 29 30 31 32 33 34 35 36 37 38 39 40 41 42 43 44 45 46 47 4…" at bounding box center [294, 162] width 568 height 254
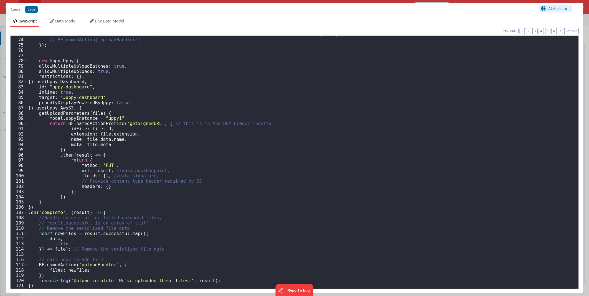
scroll to position [381, 0]
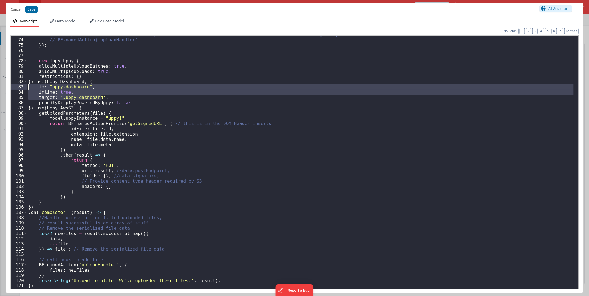
drag, startPoint x: 101, startPoint y: 96, endPoint x: 8, endPoint y: 87, distance: 93.3
click at [8, 87] on div "Format 7 6 5 4 3 2 1 No Folds 73 74 75 76 77 78 79 80 81 82 83 84 85 86 87 88 8…" at bounding box center [294, 160] width 577 height 266
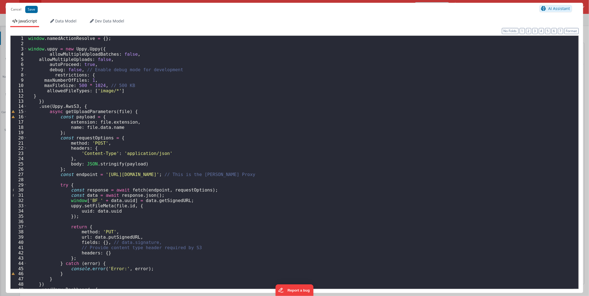
scroll to position [0, 0]
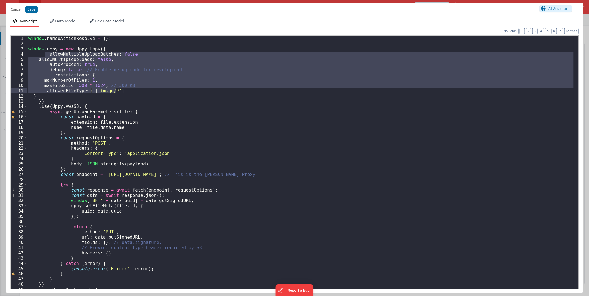
drag, startPoint x: 47, startPoint y: 53, endPoint x: 133, endPoint y: 89, distance: 93.2
click at [133, 89] on div "window . namedActionResolve = { } ; window . uppy = new Uppy . Uppy ({ allowMul…" at bounding box center [300, 167] width 547 height 263
click at [70, 95] on div "window . namedActionResolve = { } ; window . uppy = new Uppy . Uppy ({ allowMul…" at bounding box center [300, 167] width 547 height 263
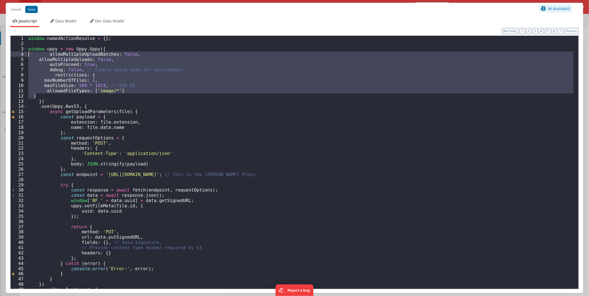
drag, startPoint x: 46, startPoint y: 95, endPoint x: 6, endPoint y: 54, distance: 57.6
click at [6, 54] on div "Format 7 6 5 4 3 2 1 No Folds 1 2 3 4 5 6 7 8 9 10 11 12 13 14 15 16 17 18 19 2…" at bounding box center [294, 160] width 577 height 266
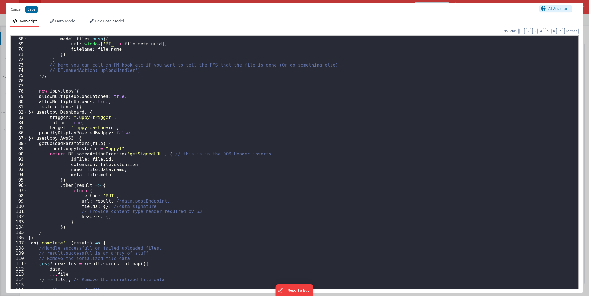
scroll to position [350, 0]
click at [71, 100] on div "model . files = model . files || [ ] model . files . push ({ url : window [ 'BF…" at bounding box center [300, 162] width 547 height 263
click at [75, 92] on div "model . files = model . files || [ ] model . files . push ({ url : window [ 'BF…" at bounding box center [300, 162] width 547 height 263
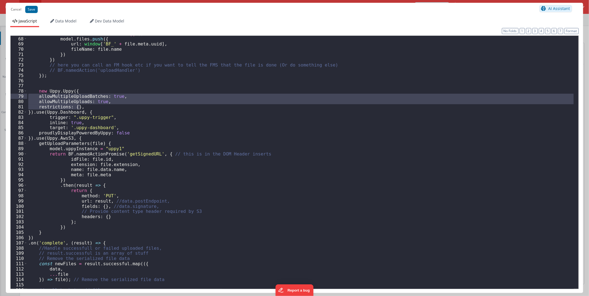
drag, startPoint x: 80, startPoint y: 107, endPoint x: 25, endPoint y: 96, distance: 56.5
click at [25, 96] on div "67 68 69 70 71 72 73 74 75 76 77 78 79 80 81 82 83 84 85 86 87 88 89 90 91 92 9…" at bounding box center [294, 162] width 568 height 254
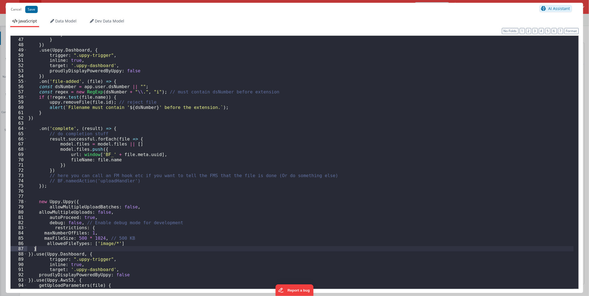
scroll to position [258, 0]
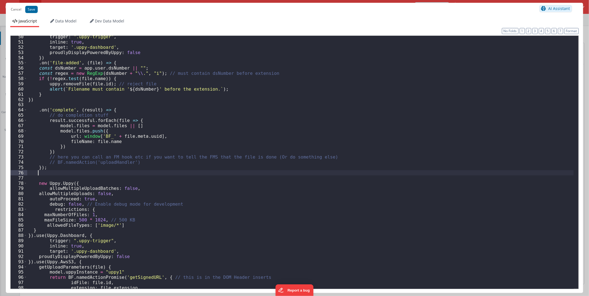
click at [58, 171] on div "trigger : ".uppy-trigger" , inline : true , target : '.uppy-dashboard' , proudl…" at bounding box center [300, 165] width 547 height 263
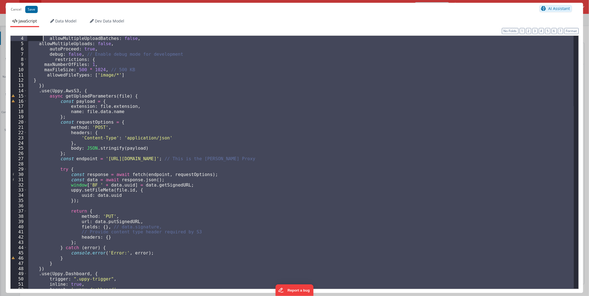
scroll to position [0, 0]
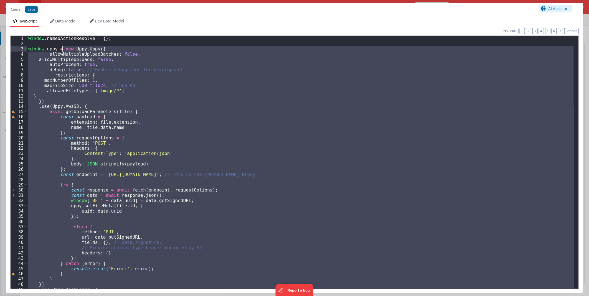
drag, startPoint x: 67, startPoint y: 175, endPoint x: 62, endPoint y: 50, distance: 124.9
click at [62, 50] on div "window . namedActionResolve = { } ; window . uppy = new Uppy . Uppy ({ allowMul…" at bounding box center [300, 167] width 547 height 263
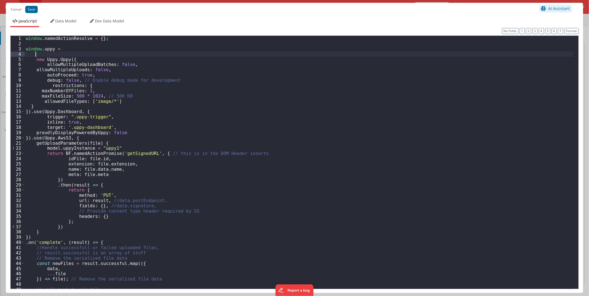
click at [63, 54] on div "window . namedActionResolve = { } ; window . uppy = new Uppy . Uppy ({ allowMul…" at bounding box center [299, 167] width 549 height 263
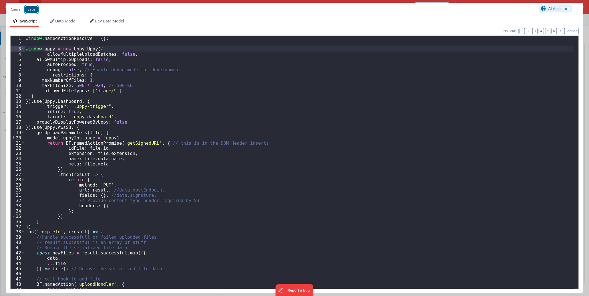
click at [31, 8] on button "Save" at bounding box center [31, 9] width 12 height 7
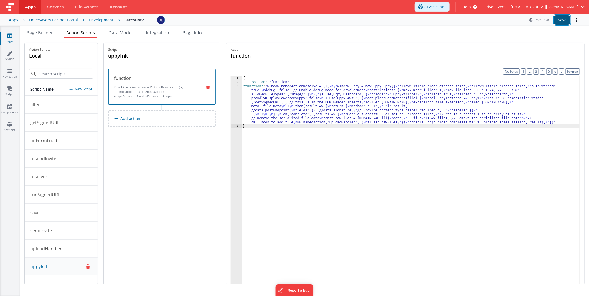
click at [563, 21] on button "Save" at bounding box center [562, 19] width 16 height 9
click at [532, 20] on icon at bounding box center [532, 20] width 6 height 4
click at [63, 127] on button "getSignedURL" at bounding box center [61, 123] width 73 height 18
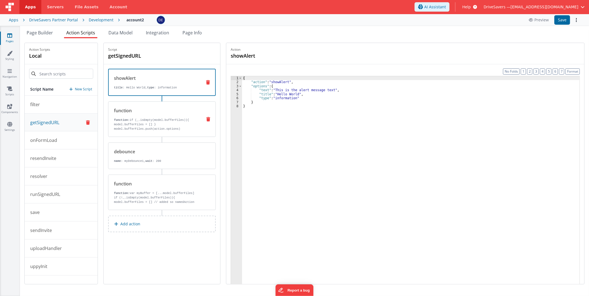
click at [161, 115] on div "function function: if (_.isEmpty(model.bufferFiles)){ model.bufferFiles = [] } …" at bounding box center [152, 119] width 89 height 24
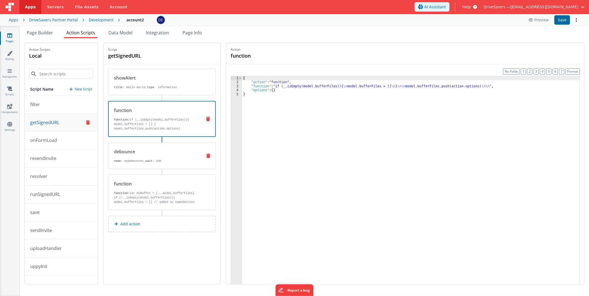
click at [160, 152] on div "debounce" at bounding box center [156, 151] width 84 height 7
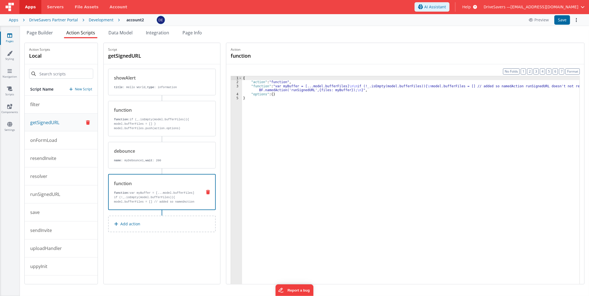
click at [166, 187] on div "function function: var myBuffer = [...model.bufferFiles] if (!_.isEmpty(model.b…" at bounding box center [153, 192] width 89 height 24
click at [298, 89] on div "{ "action" : "function" , "function" : "var myBuffer = [...model.bufferFiles] \…" at bounding box center [410, 192] width 337 height 233
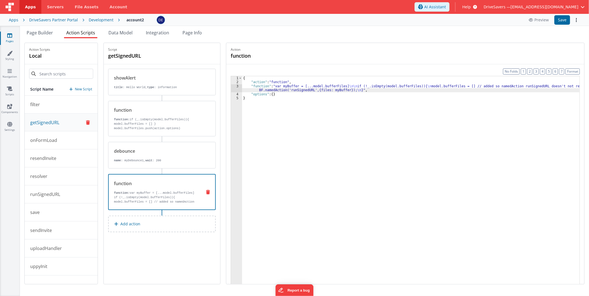
click at [237, 88] on div "3" at bounding box center [236, 88] width 11 height 8
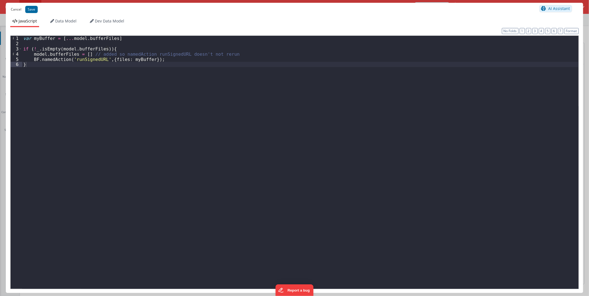
click at [14, 7] on button "Cancel" at bounding box center [16, 10] width 16 height 8
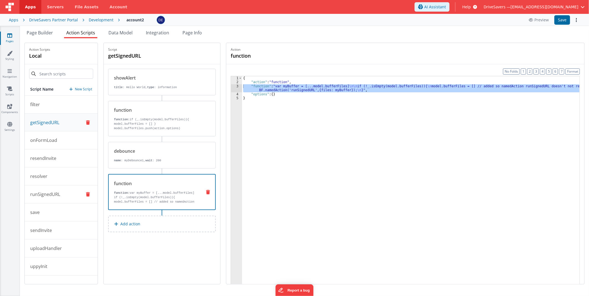
click at [53, 192] on p "runSignedURL" at bounding box center [43, 194] width 33 height 7
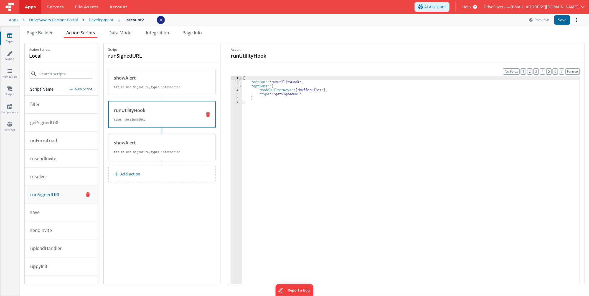
click at [178, 109] on div "runUtilityHook" at bounding box center [155, 110] width 83 height 7
click at [170, 137] on div "showAlert title : Get Signature, type : information" at bounding box center [162, 147] width 108 height 27
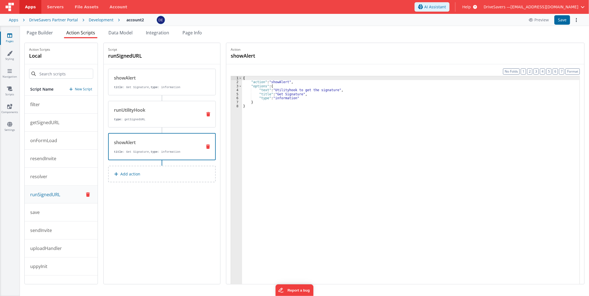
click at [172, 115] on div "runUtilityHook type : getSignedURL" at bounding box center [152, 114] width 89 height 15
click at [170, 144] on div "showAlert" at bounding box center [155, 142] width 83 height 7
click at [53, 126] on button "getSignedURL" at bounding box center [61, 123] width 73 height 18
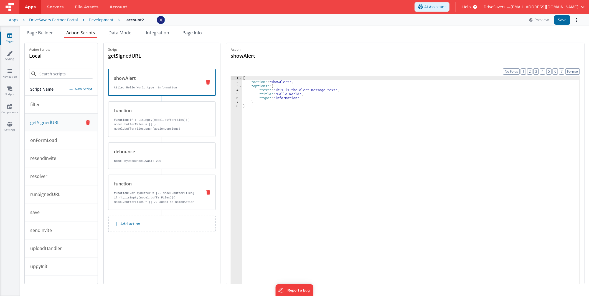
click at [151, 202] on p "if (!_.isEmpty(model.bufferFiles)){ model.bufferFiles = [] // added so namedAct…" at bounding box center [156, 206] width 84 height 22
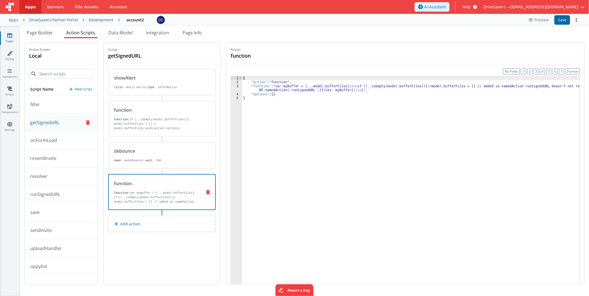
click at [298, 89] on div "{ "action" : "function" , "function" : "var myBuffer = [...model.bufferFiles] \…" at bounding box center [410, 192] width 337 height 233
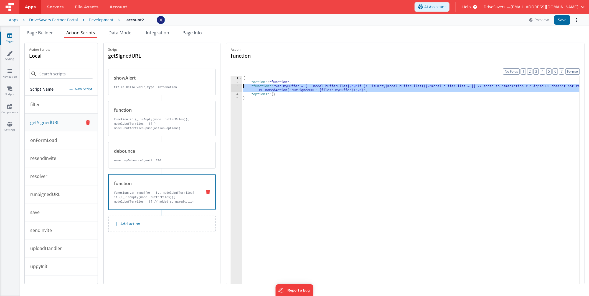
click at [237, 88] on div "3" at bounding box center [236, 88] width 11 height 8
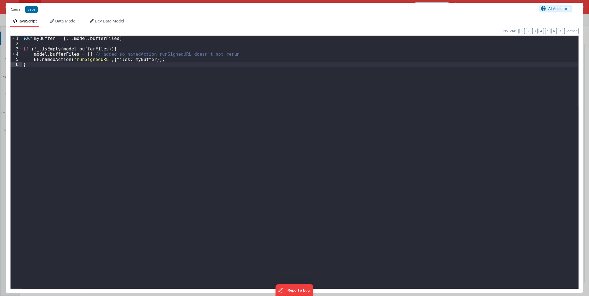
click at [15, 10] on button "Cancel" at bounding box center [16, 10] width 16 height 8
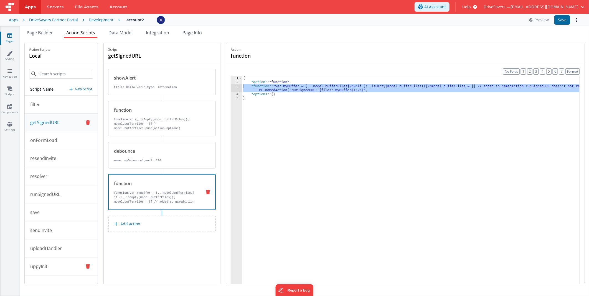
click at [50, 263] on button "uppyInit" at bounding box center [61, 267] width 73 height 18
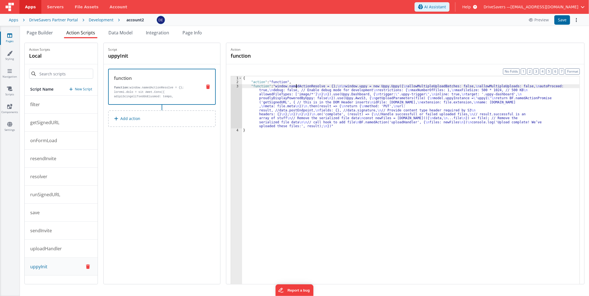
click at [300, 87] on div "{ "action" : "function" , "function" : "window.namedActionResolve = {}; \n\n wi…" at bounding box center [410, 192] width 337 height 233
click at [284, 103] on div "{ "action" : "function" , "function" : "window.namedActionResolve = {}; \n\n wi…" at bounding box center [410, 192] width 337 height 233
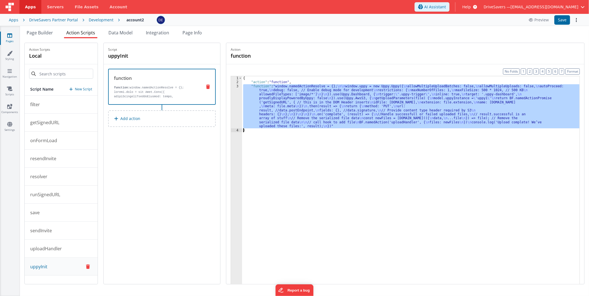
click at [242, 99] on div "3" at bounding box center [236, 106] width 11 height 44
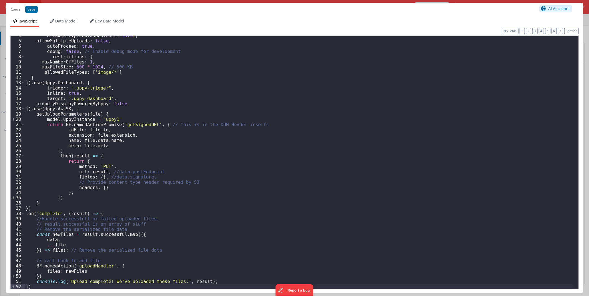
scroll to position [19, 0]
click at [29, 7] on button "Save" at bounding box center [31, 9] width 12 height 7
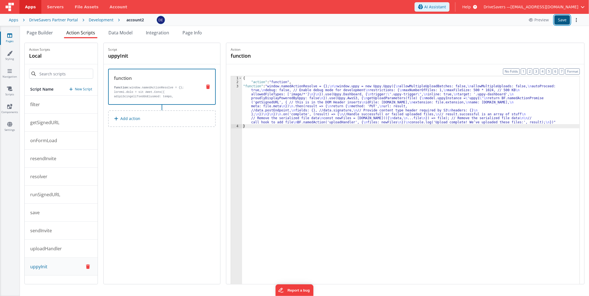
click at [558, 18] on button "Save" at bounding box center [562, 19] width 16 height 9
click at [64, 183] on button "resolver" at bounding box center [61, 177] width 73 height 18
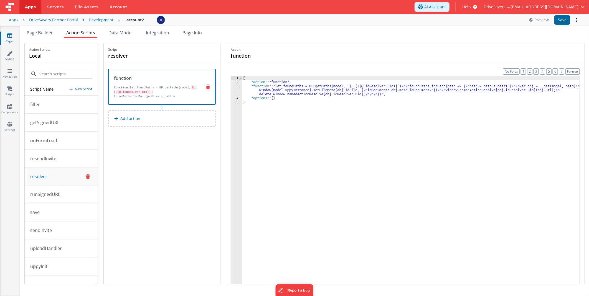
click at [318, 87] on div "{ "action" : "function" , "function" : "let foundPaths = BF.getPaths(model, `$.…" at bounding box center [410, 192] width 337 height 233
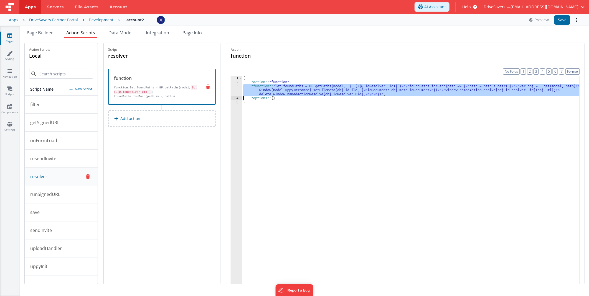
click at [242, 89] on div "3" at bounding box center [236, 90] width 11 height 12
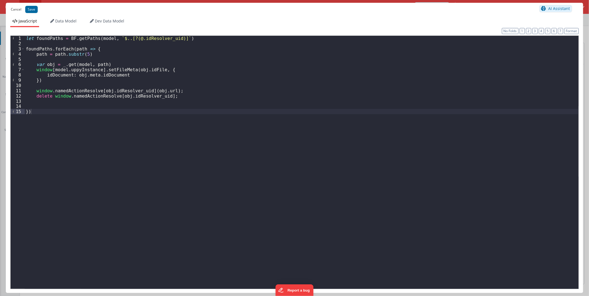
click at [16, 12] on button "Cancel" at bounding box center [16, 10] width 16 height 8
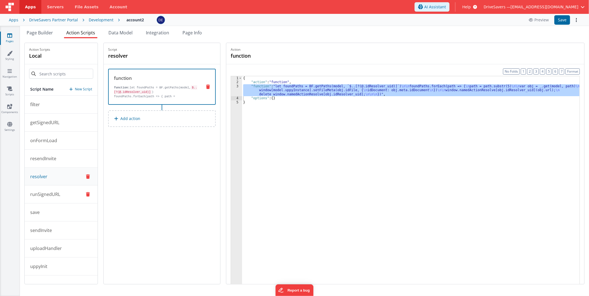
click at [66, 190] on button "runSignedURL" at bounding box center [61, 195] width 73 height 18
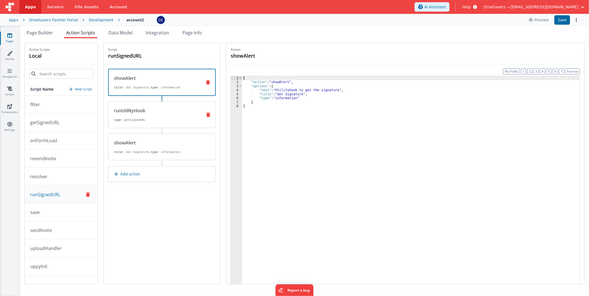
click at [157, 109] on div "runUtilityHook" at bounding box center [156, 110] width 84 height 7
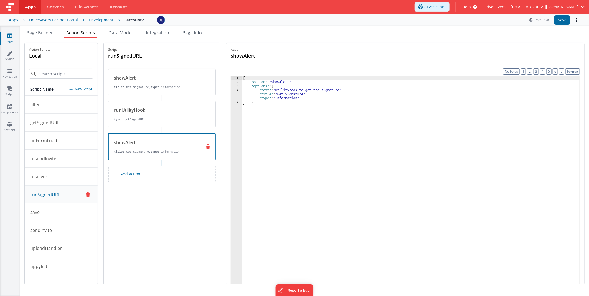
click at [149, 144] on div "showAlert" at bounding box center [155, 142] width 83 height 7
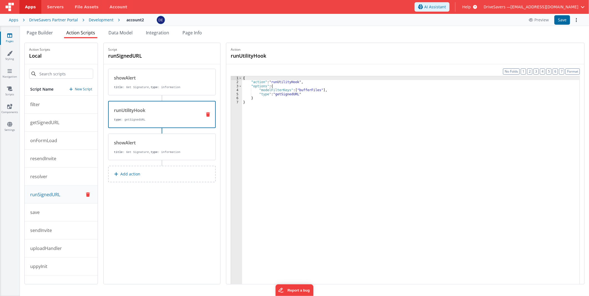
click at [151, 120] on p "type : getSignedURL" at bounding box center [155, 120] width 83 height 4
click at [151, 141] on div "showAlert" at bounding box center [156, 142] width 84 height 7
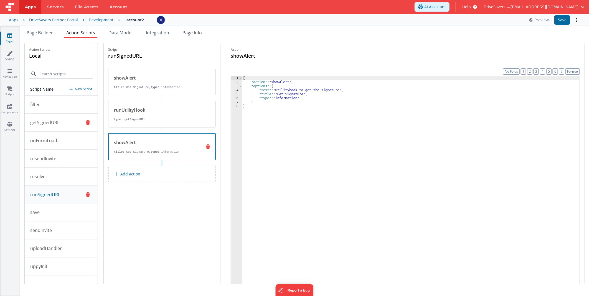
click at [50, 127] on button "getSignedURL" at bounding box center [61, 123] width 73 height 18
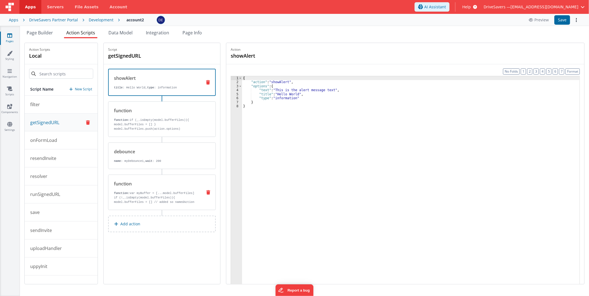
click at [176, 192] on p "function: var myBuffer = [...model.bufferFiles]" at bounding box center [156, 193] width 84 height 4
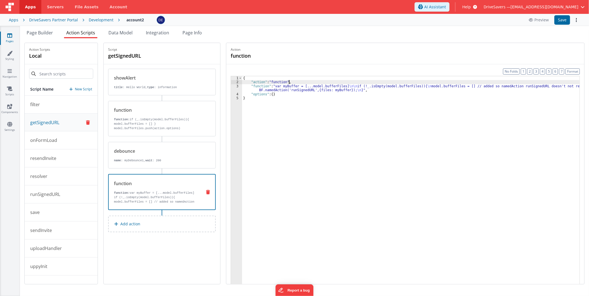
click at [333, 83] on div "{ "action" : "function" , "function" : "var myBuffer = [...model.bufferFiles] \…" at bounding box center [410, 192] width 337 height 233
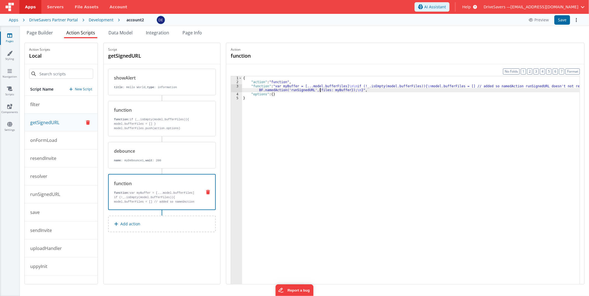
click at [323, 91] on div "{ "action" : "function" , "function" : "var myBuffer = [...model.bufferFiles] \…" at bounding box center [410, 192] width 337 height 233
click at [228, 87] on div "Action function Format 7 6 5 4 3 2 1 No Folds 1 2 3 4 5 { "action" : "function"…" at bounding box center [402, 164] width 364 height 242
click at [236, 88] on div "3" at bounding box center [236, 88] width 11 height 8
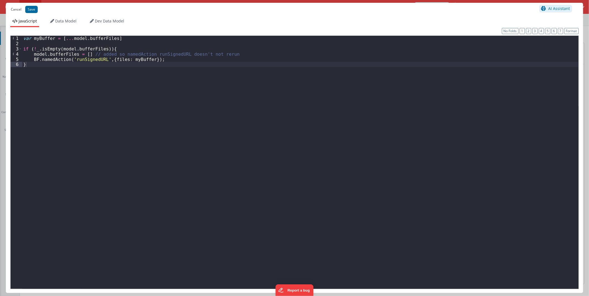
click at [17, 8] on button "Cancel" at bounding box center [16, 10] width 16 height 8
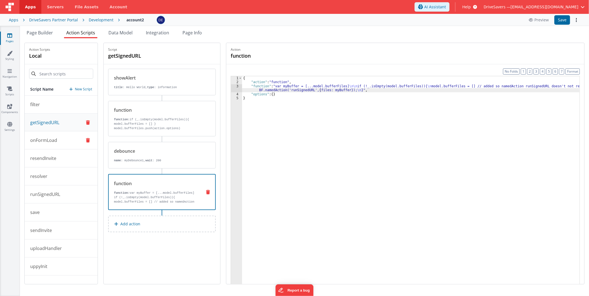
click at [62, 142] on button "onFormLoad" at bounding box center [61, 140] width 73 height 18
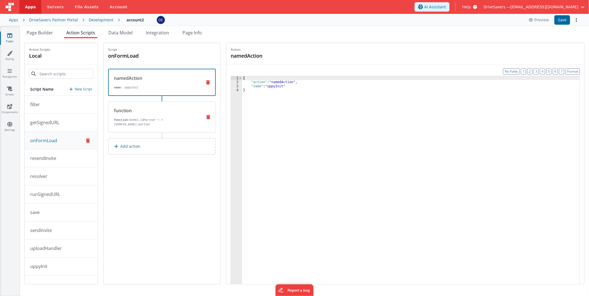
click at [136, 118] on p "function: model.idPartner = =app.user.id_partner" at bounding box center [156, 122] width 84 height 9
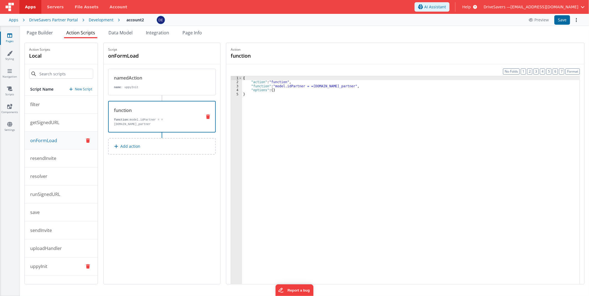
click at [54, 263] on button "uppyInit" at bounding box center [61, 267] width 73 height 18
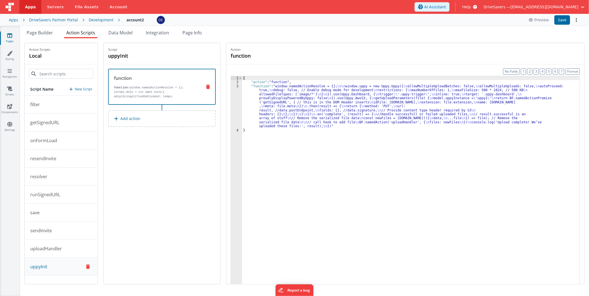
click at [288, 106] on div "{ "action" : "function" , "function" : "window.namedActionResolve = {}; \n\n wi…" at bounding box center [410, 192] width 337 height 233
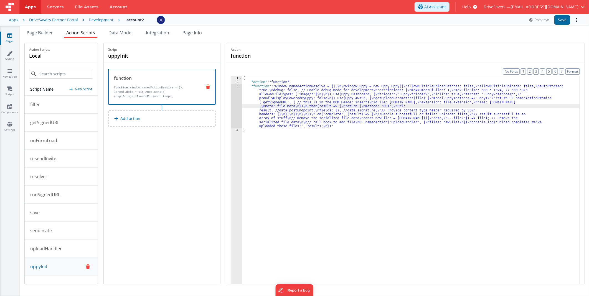
click at [237, 101] on div "3" at bounding box center [236, 106] width 11 height 44
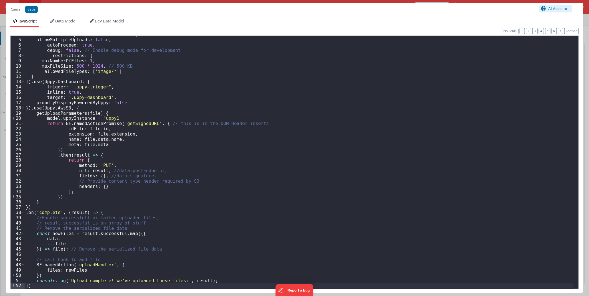
click at [101, 155] on div "allowMultipleUploadBatches : false , allowMultipleUploads : false , autoProceed…" at bounding box center [299, 163] width 549 height 263
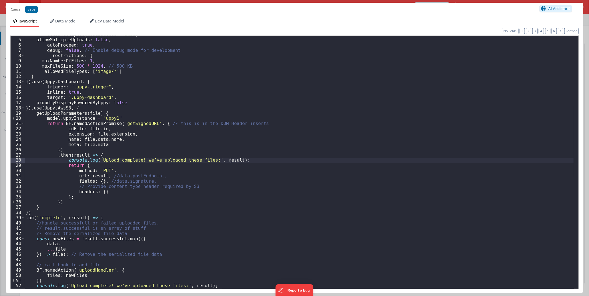
click at [192, 160] on div "allowMultipleUploadBatches : false , allowMultipleUploads : false , autoProceed…" at bounding box center [299, 163] width 549 height 263
click at [103, 159] on div "allowMultipleUploadBatches : false , allowMultipleUploads : false , autoProceed…" at bounding box center [299, 163] width 549 height 263
drag, startPoint x: 103, startPoint y: 159, endPoint x: 192, endPoint y: 159, distance: 88.5
click at [192, 159] on div "allowMultipleUploadBatches : false , allowMultipleUploads : false , autoProceed…" at bounding box center [299, 163] width 549 height 263
click at [34, 11] on button "Save" at bounding box center [31, 9] width 12 height 7
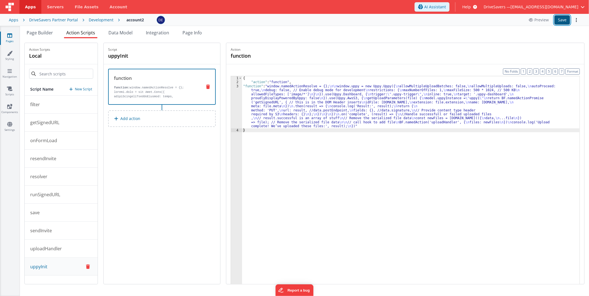
click at [563, 23] on button "Save" at bounding box center [562, 19] width 16 height 9
click at [276, 93] on div "{ "action" : "function" , "function" : "window.namedActionResolve = {}; \n\n wi…" at bounding box center [410, 192] width 337 height 233
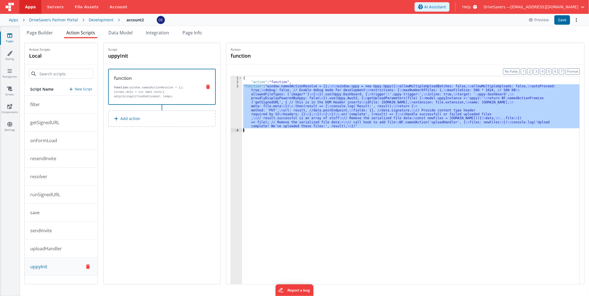
click at [241, 96] on div "3" at bounding box center [236, 106] width 11 height 44
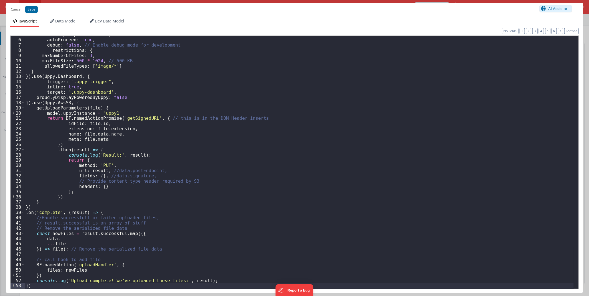
scroll to position [24, 0]
click at [18, 9] on button "Cancel" at bounding box center [16, 10] width 16 height 8
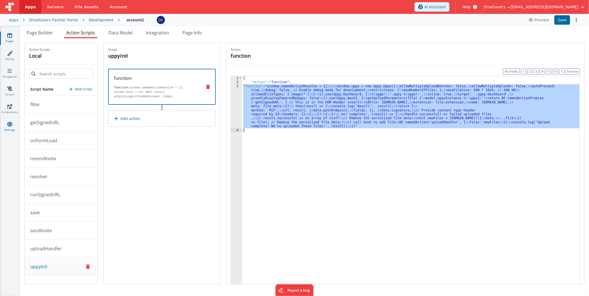
click at [9, 124] on icon at bounding box center [9, 124] width 5 height 6
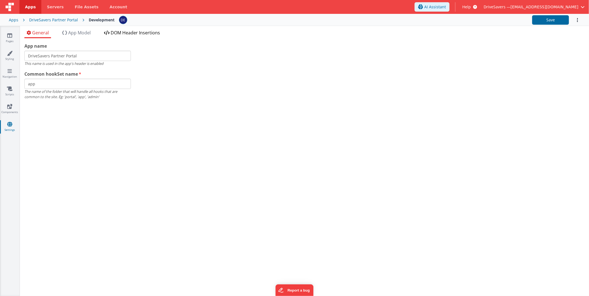
click at [125, 33] on span "DOM Header Insertions" at bounding box center [135, 33] width 49 height 6
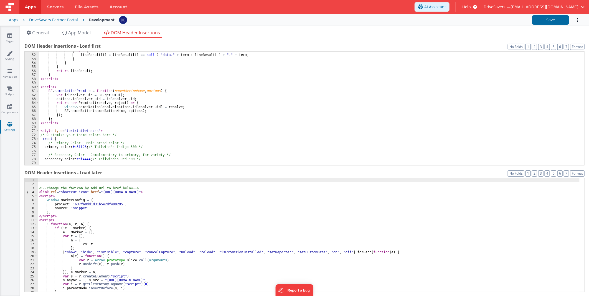
scroll to position [203, 0]
click at [166, 135] on div "} else { lineResult [ i ] = lineResult [ i ] == null ? "data." + term : lineRes…" at bounding box center [309, 110] width 540 height 122
click at [187, 107] on div "} else { lineResult [ i ] = lineResult [ i ] == null ? "data." + term : lineRes…" at bounding box center [309, 110] width 540 height 122
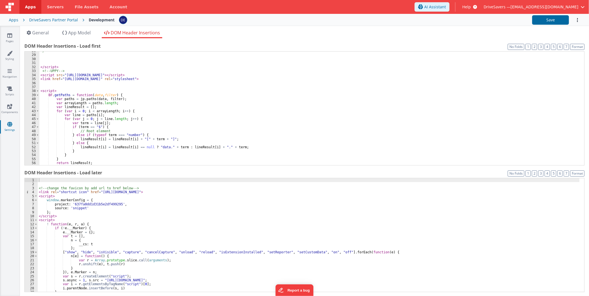
scroll to position [110, 0]
click at [12, 34] on link "Pages" at bounding box center [10, 38] width 20 height 11
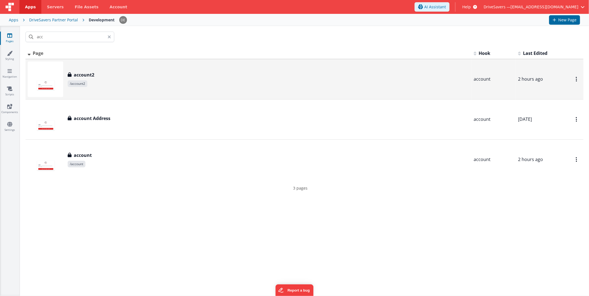
click at [110, 82] on span "/account2" at bounding box center [269, 83] width 402 height 7
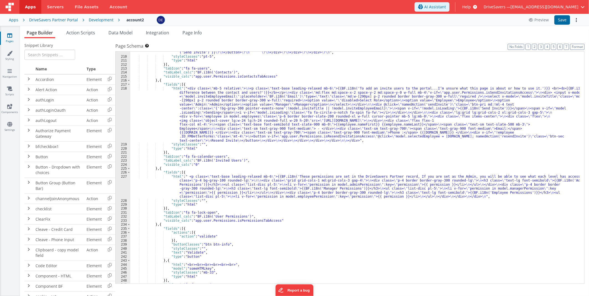
scroll to position [989, 0]
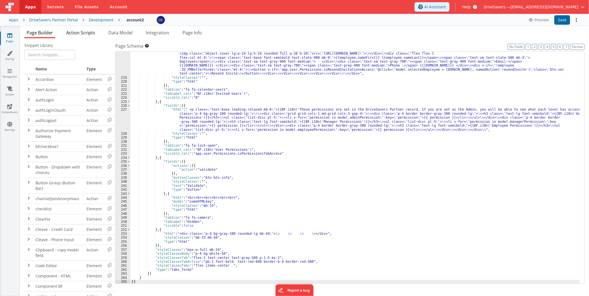
click at [66, 32] on li "Action Scripts" at bounding box center [80, 33] width 33 height 9
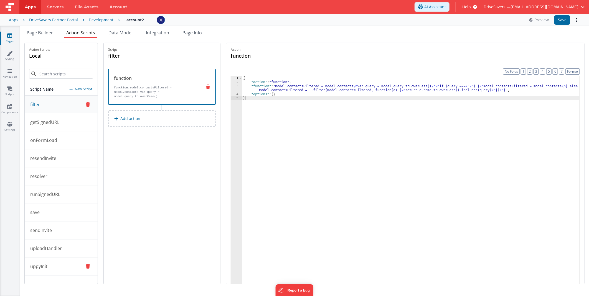
click at [61, 258] on button "uppyInit" at bounding box center [61, 267] width 73 height 18
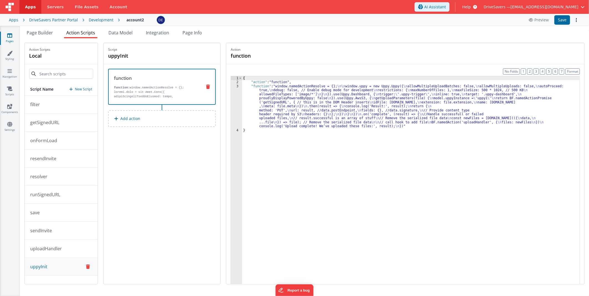
click at [298, 114] on div "{ "action" : "function" , "function" : "window.namedActionResolve = {}; \n\n wi…" at bounding box center [410, 192] width 337 height 233
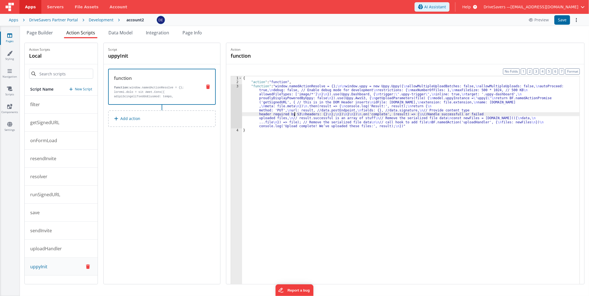
click at [238, 98] on div "3" at bounding box center [236, 106] width 11 height 44
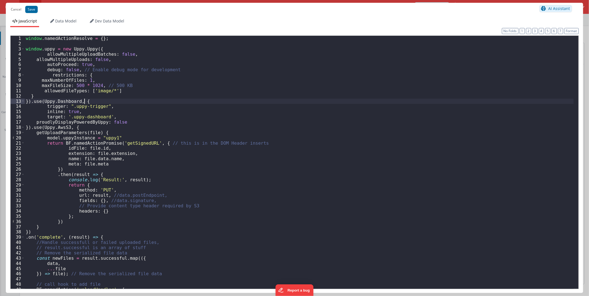
click at [298, 99] on div "window . namedActionResolve = { } ; window . uppy = new Uppy . Uppy ({ allowMul…" at bounding box center [299, 167] width 549 height 263
click at [372, 194] on div "window . namedActionResolve = { } ; window . uppy = new Uppy . Uppy ({ allowMul…" at bounding box center [299, 167] width 549 height 263
click at [95, 176] on div "window . namedActionResolve = { } ; window . uppy = new Uppy . Uppy ({ allowMul…" at bounding box center [299, 167] width 549 height 263
click at [100, 175] on div "window . namedActionResolve = { } ; window . uppy = new Uppy . Uppy ({ allowMul…" at bounding box center [299, 167] width 549 height 263
click at [18, 11] on button "Cancel" at bounding box center [16, 10] width 16 height 8
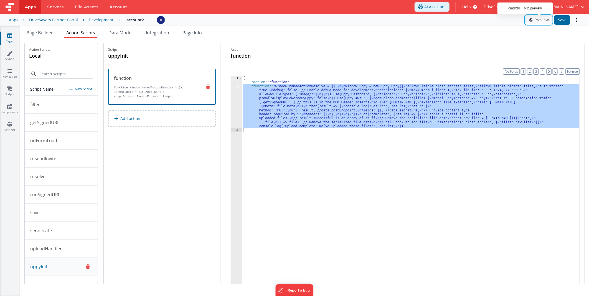
click at [536, 19] on button "Preview" at bounding box center [538, 20] width 27 height 9
click at [240, 99] on div "3" at bounding box center [236, 106] width 11 height 44
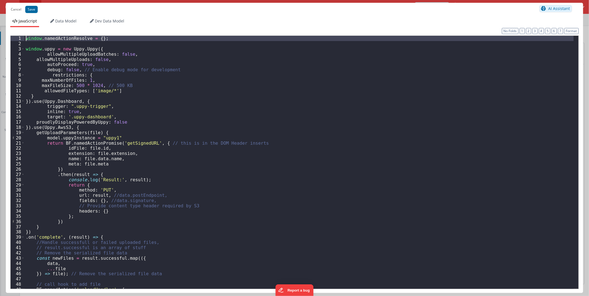
drag, startPoint x: 114, startPoint y: 42, endPoint x: -1, endPoint y: -5, distance: 125.0
click at [0, 0] on html "Cancel Save AI Assistant JavaScript Data Model Dev Data Model Format 7 6 5 4 3 …" at bounding box center [294, 148] width 589 height 296
paste textarea
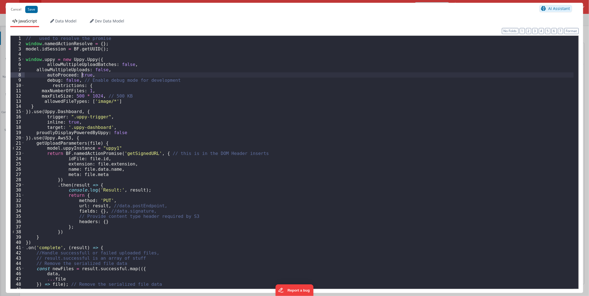
click at [81, 73] on div "// used to resolve the promise window . namedActionResolve = { } ; model . idSe…" at bounding box center [299, 167] width 549 height 263
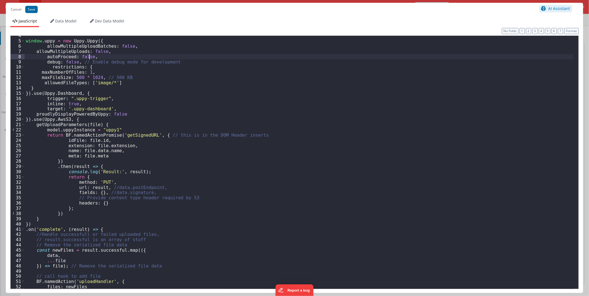
scroll to position [35, 0]
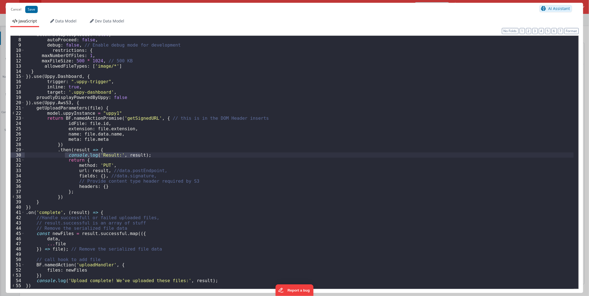
drag, startPoint x: 64, startPoint y: 154, endPoint x: 145, endPoint y: 155, distance: 81.0
click at [145, 155] on div "allowMultipleUploads : false , autoProceed : false , debug : false , // Enable …" at bounding box center [299, 163] width 549 height 263
click at [116, 105] on div "allowMultipleUploads : false , autoProceed : false , debug : false , // Enable …" at bounding box center [299, 163] width 549 height 263
click at [116, 107] on div "allowMultipleUploads : false , autoProceed : false , debug : false , // Enable …" at bounding box center [299, 163] width 549 height 263
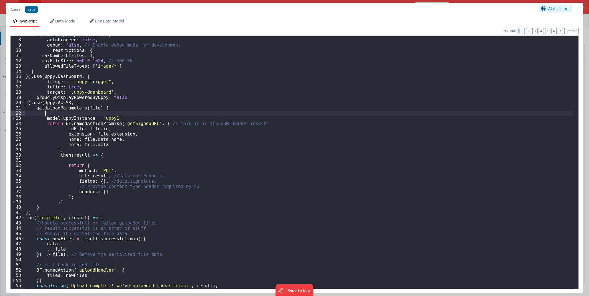
paste textarea
click at [111, 112] on div "allowMultipleUploads : false , autoProceed : false , debug : false , // Enable …" at bounding box center [299, 163] width 549 height 263
click at [84, 114] on div "allowMultipleUploads : false , autoProceed : false , debug : false , // Enable …" at bounding box center [299, 163] width 549 height 263
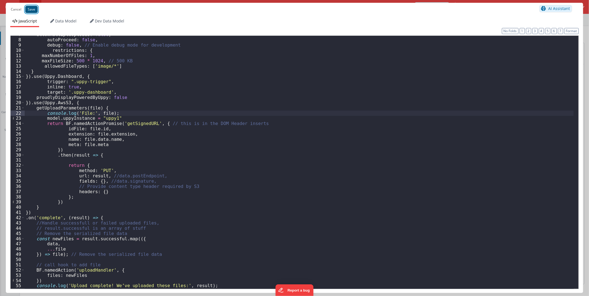
click at [29, 11] on button "Save" at bounding box center [31, 9] width 12 height 7
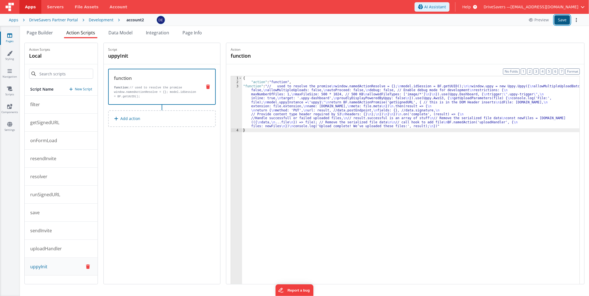
click at [559, 19] on button "Save" at bounding box center [562, 19] width 16 height 9
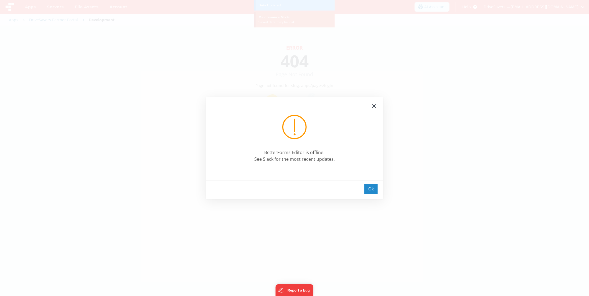
click at [374, 188] on div "Ok" at bounding box center [370, 189] width 13 height 10
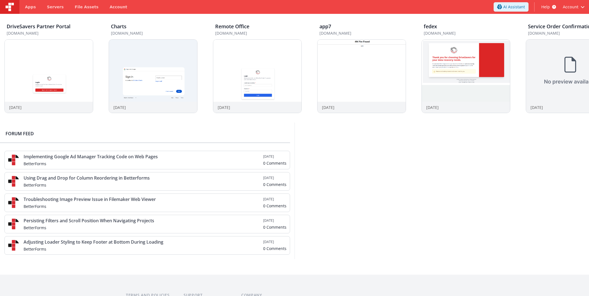
click at [64, 19] on div "DriveSavers Partner Portal [DOMAIN_NAME] [DATE] Charts [DOMAIN_NAME] [DATE] Rem…" at bounding box center [294, 68] width 589 height 109
click at [0, 0] on div at bounding box center [0, 0] width 0 height 0
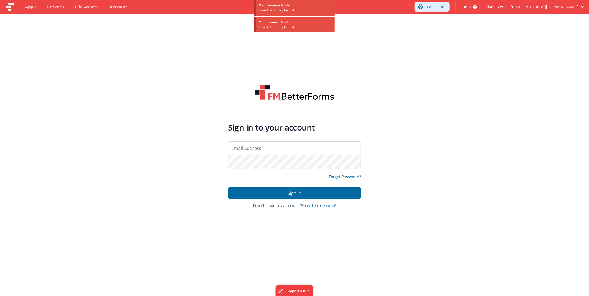
type input "[EMAIL_ADDRESS][DOMAIN_NAME]"
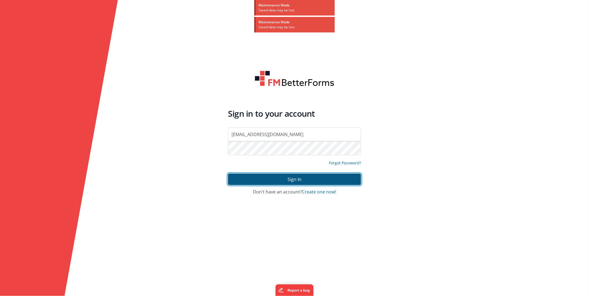
click at [276, 178] on button "Sign In" at bounding box center [294, 180] width 133 height 12
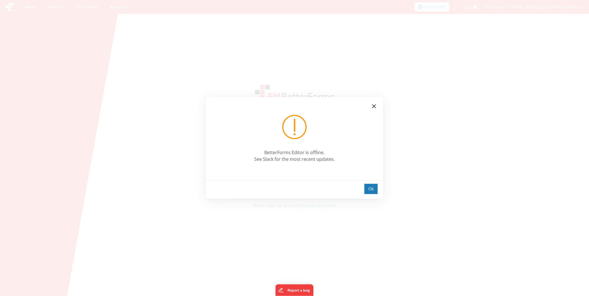
click at [233, 110] on div "BetterForms Editor is offline. See Slack for the most recent updates." at bounding box center [294, 138] width 177 height 83
click at [366, 189] on div "Ok" at bounding box center [370, 189] width 13 height 10
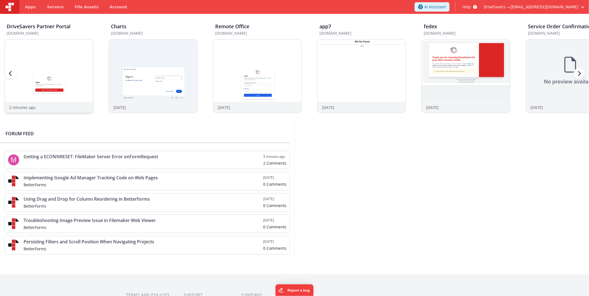
click at [40, 47] on img at bounding box center [49, 84] width 88 height 88
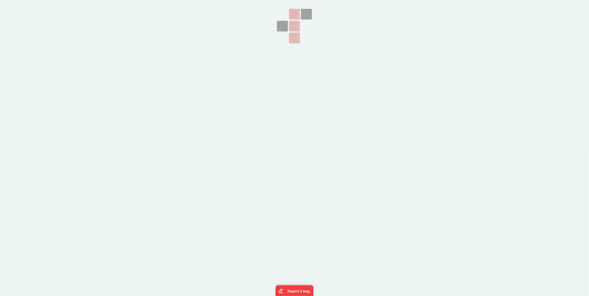
click at [210, 92] on section at bounding box center [294, 74] width 589 height 148
click at [212, 100] on section at bounding box center [294, 74] width 589 height 148
click at [199, 25] on section at bounding box center [294, 74] width 589 height 148
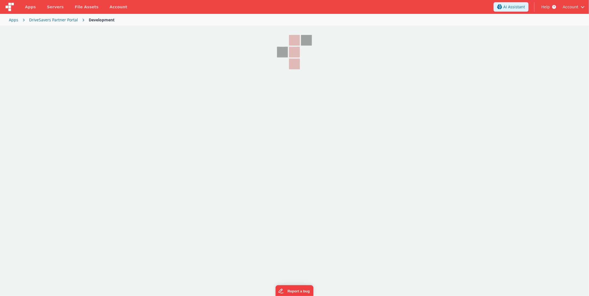
click at [250, 80] on section at bounding box center [294, 100] width 589 height 148
click at [54, 18] on div "DriveSavers Partner Portal" at bounding box center [53, 20] width 49 height 6
click at [54, 20] on div "DriveSavers Partner Portal" at bounding box center [53, 20] width 49 height 6
click at [12, 17] on div "Apps" at bounding box center [13, 20] width 9 height 6
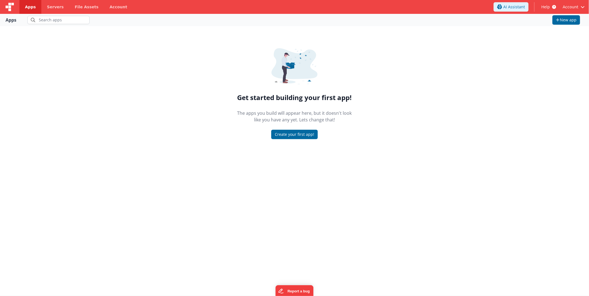
click at [32, 9] on span "Apps" at bounding box center [30, 7] width 11 height 6
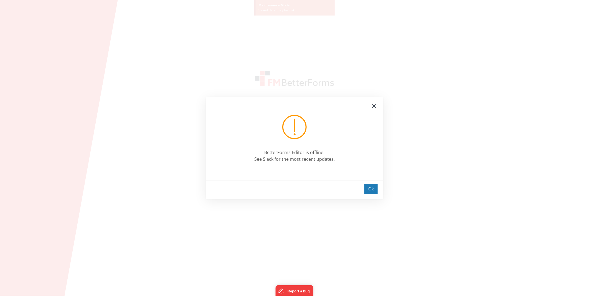
type input "[EMAIL_ADDRESS][DOMAIN_NAME]"
click at [368, 186] on div "Ok" at bounding box center [370, 189] width 13 height 10
click at [314, 177] on div "BetterForms Editor is offline. See Slack for the most recent updates." at bounding box center [294, 138] width 177 height 83
click at [369, 187] on div "Ok" at bounding box center [370, 189] width 13 height 10
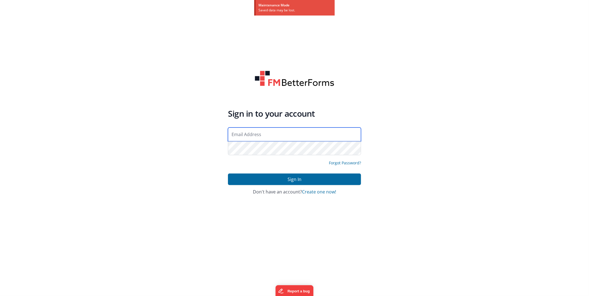
type input "[EMAIL_ADDRESS][DOMAIN_NAME]"
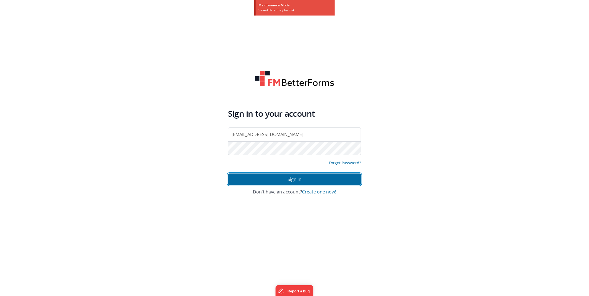
click at [299, 180] on button "Sign In" at bounding box center [294, 180] width 133 height 12
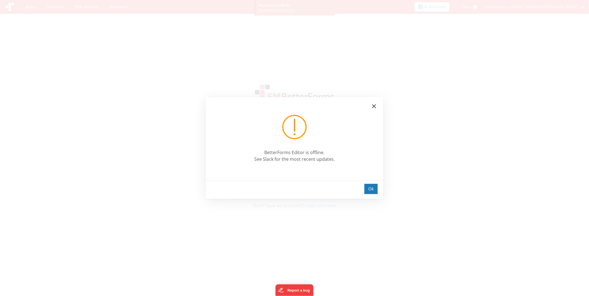
type input "[EMAIL_ADDRESS][DOMAIN_NAME]"
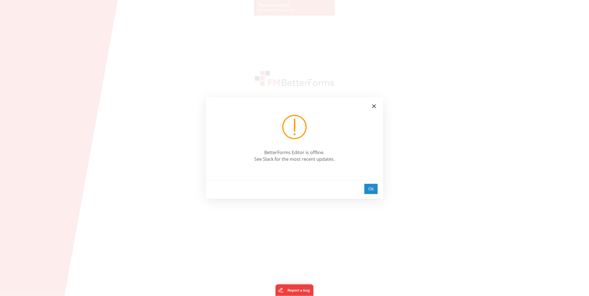
click at [375, 185] on div "Ok" at bounding box center [370, 189] width 13 height 10
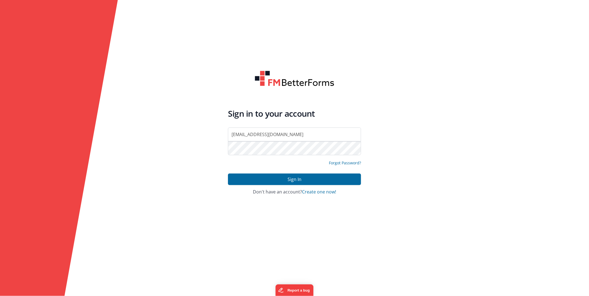
click at [220, 169] on form "Sign in to your account [EMAIL_ADDRESS][DOMAIN_NAME] Forgot Password? Sign In S…" at bounding box center [294, 148] width 589 height 296
click at [254, 171] on div "Forgot Password?" at bounding box center [294, 166] width 133 height 13
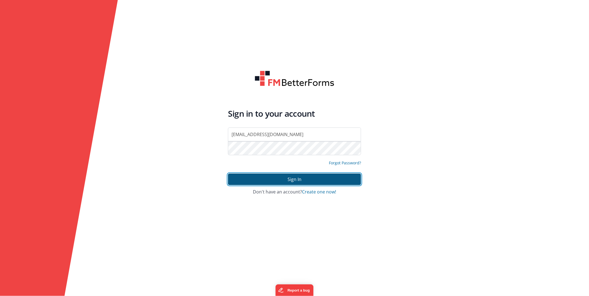
click at [256, 178] on button "Sign In" at bounding box center [294, 180] width 133 height 12
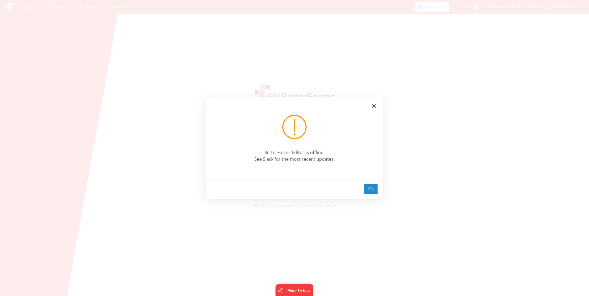
click at [374, 187] on div "Ok" at bounding box center [370, 189] width 13 height 10
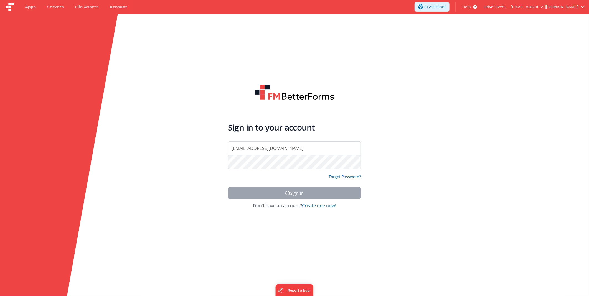
click at [109, 52] on div "BetterForms Editor is offline. See Slack for the most recent updates. Ok Apps S…" at bounding box center [294, 148] width 589 height 296
